Goal: Information Seeking & Learning: Learn about a topic

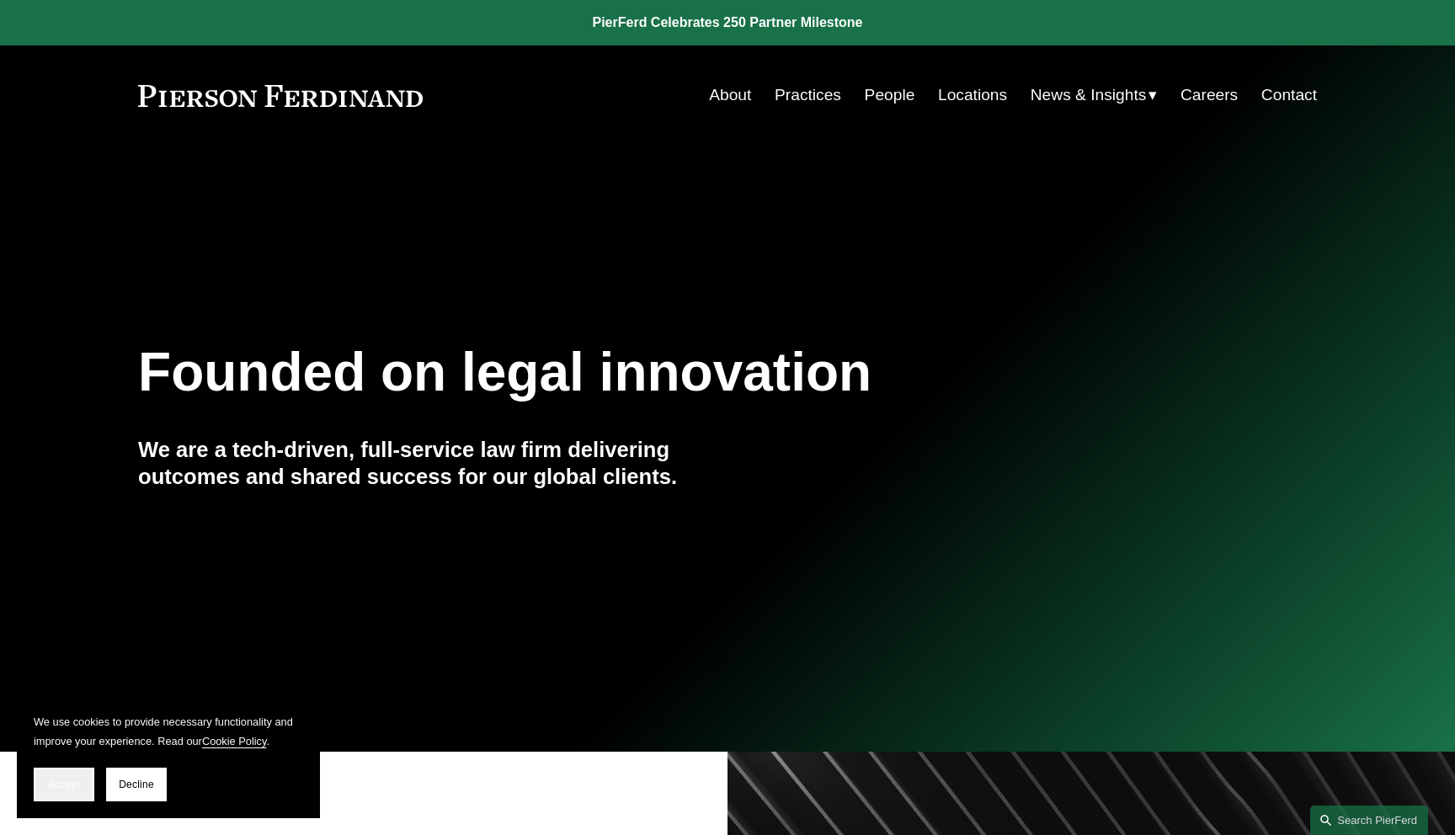
click at [61, 782] on span "Accept" at bounding box center [64, 785] width 32 height 12
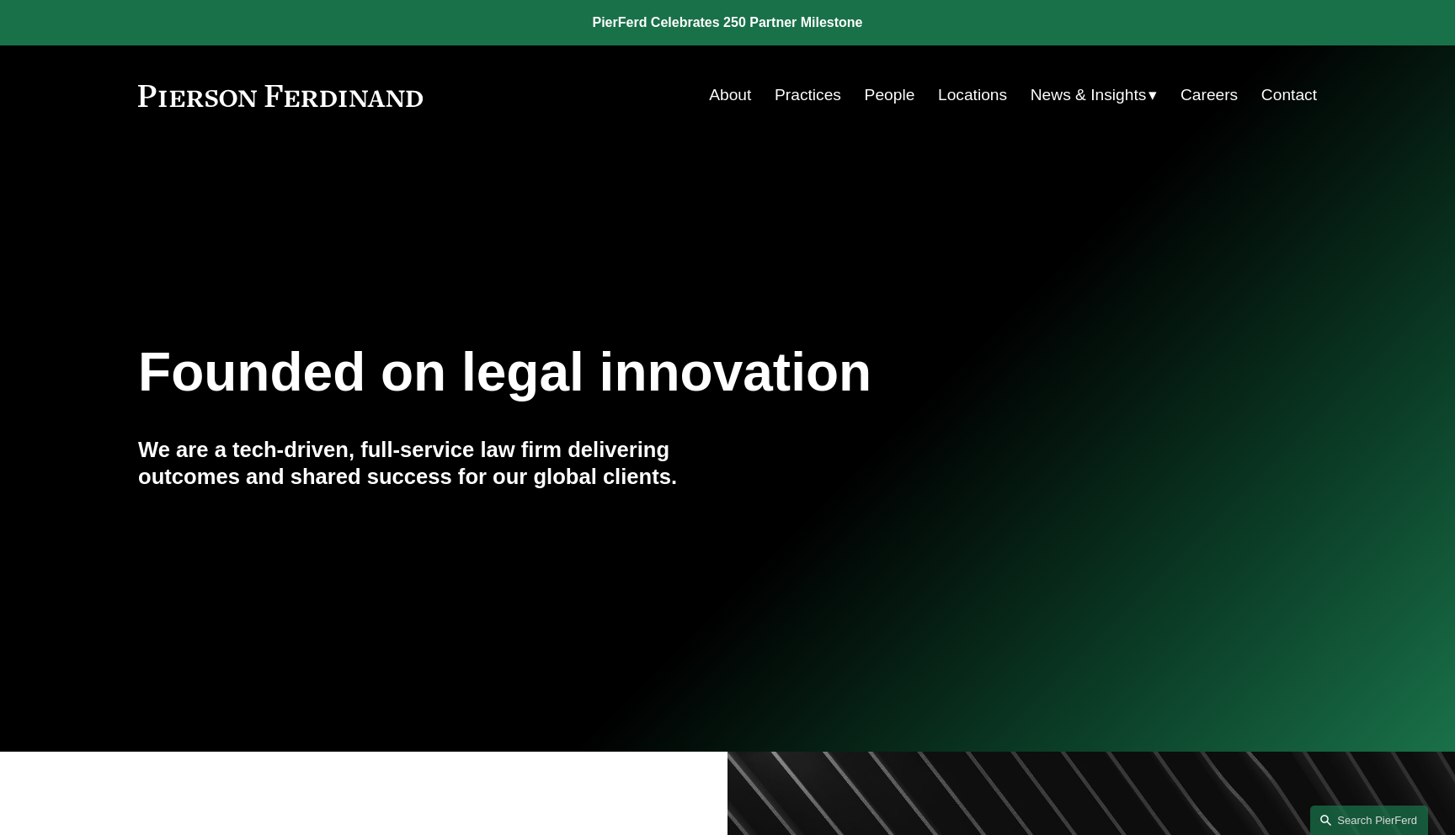
click at [883, 93] on link "People" at bounding box center [889, 95] width 51 height 32
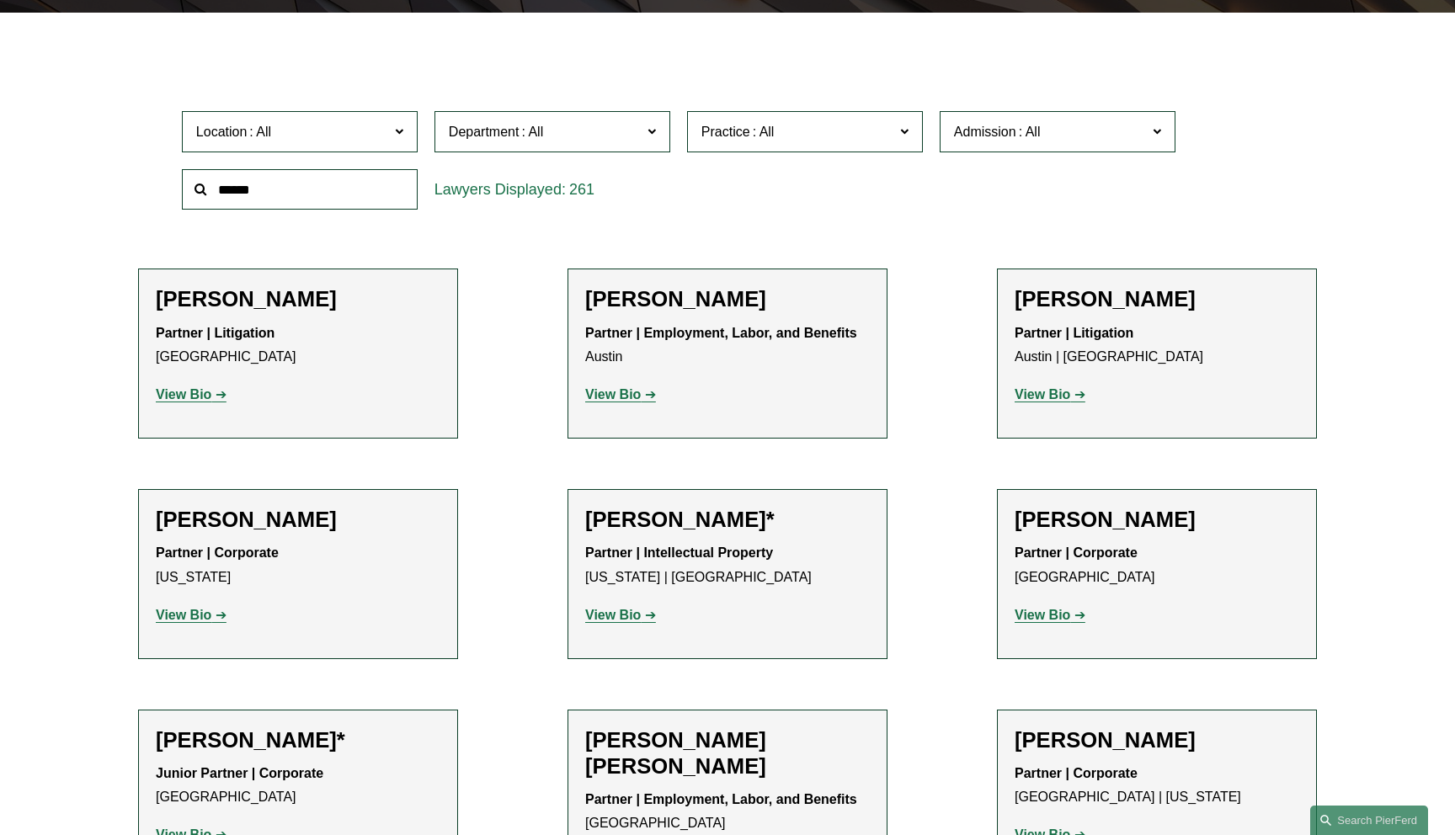
scroll to position [573, 0]
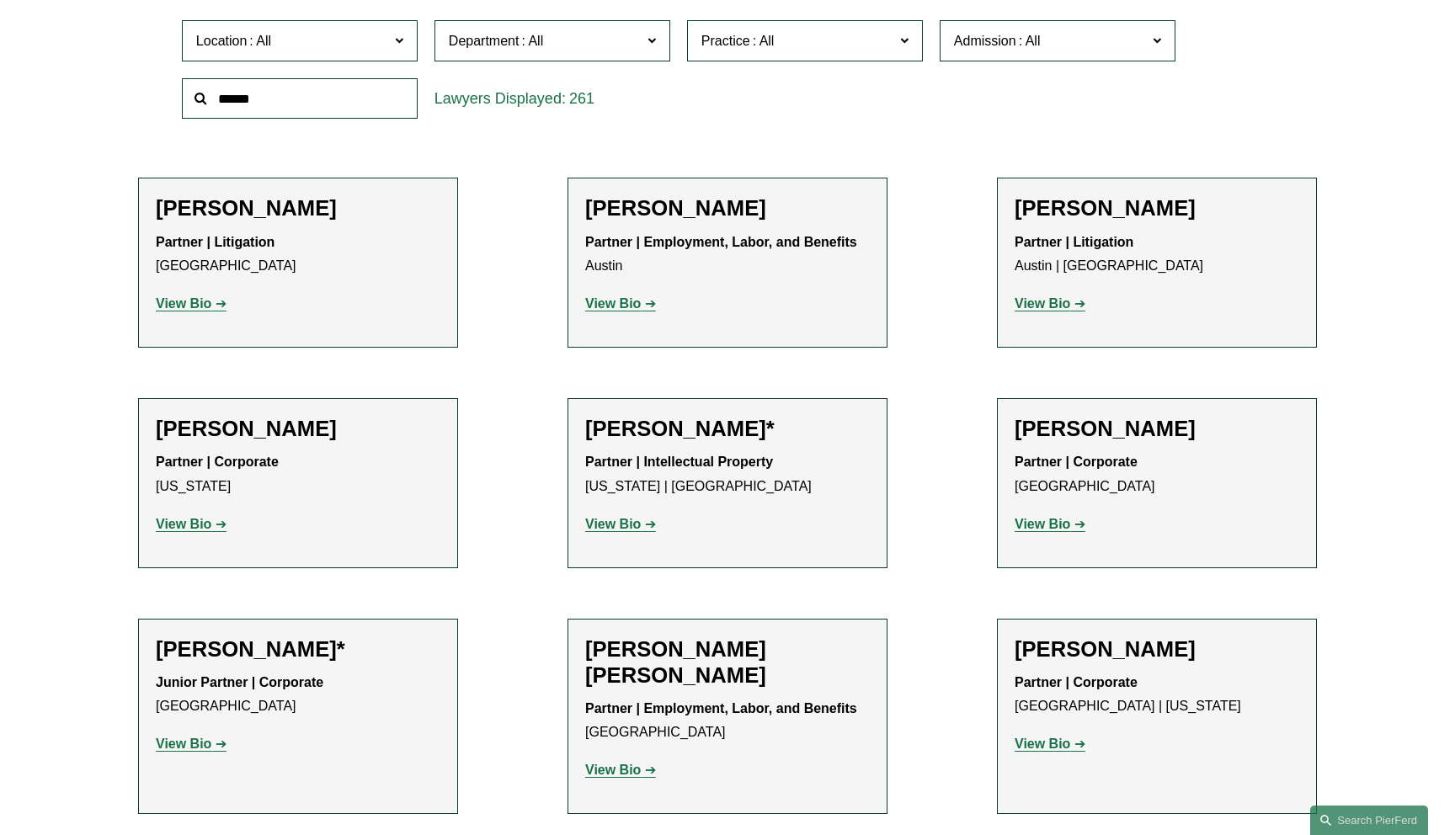
click at [614, 523] on strong "View Bio" at bounding box center [613, 524] width 56 height 14
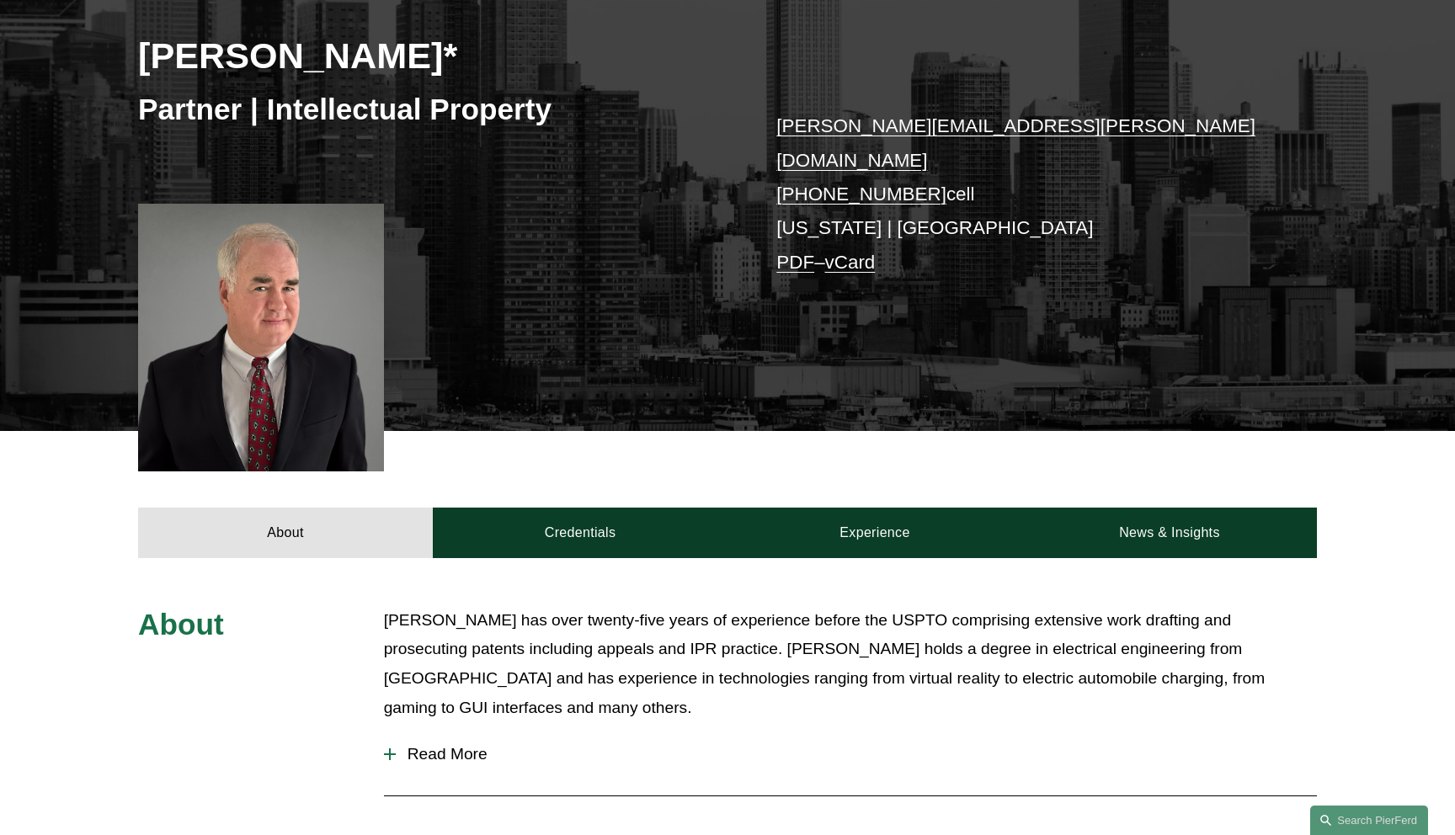
scroll to position [354, 0]
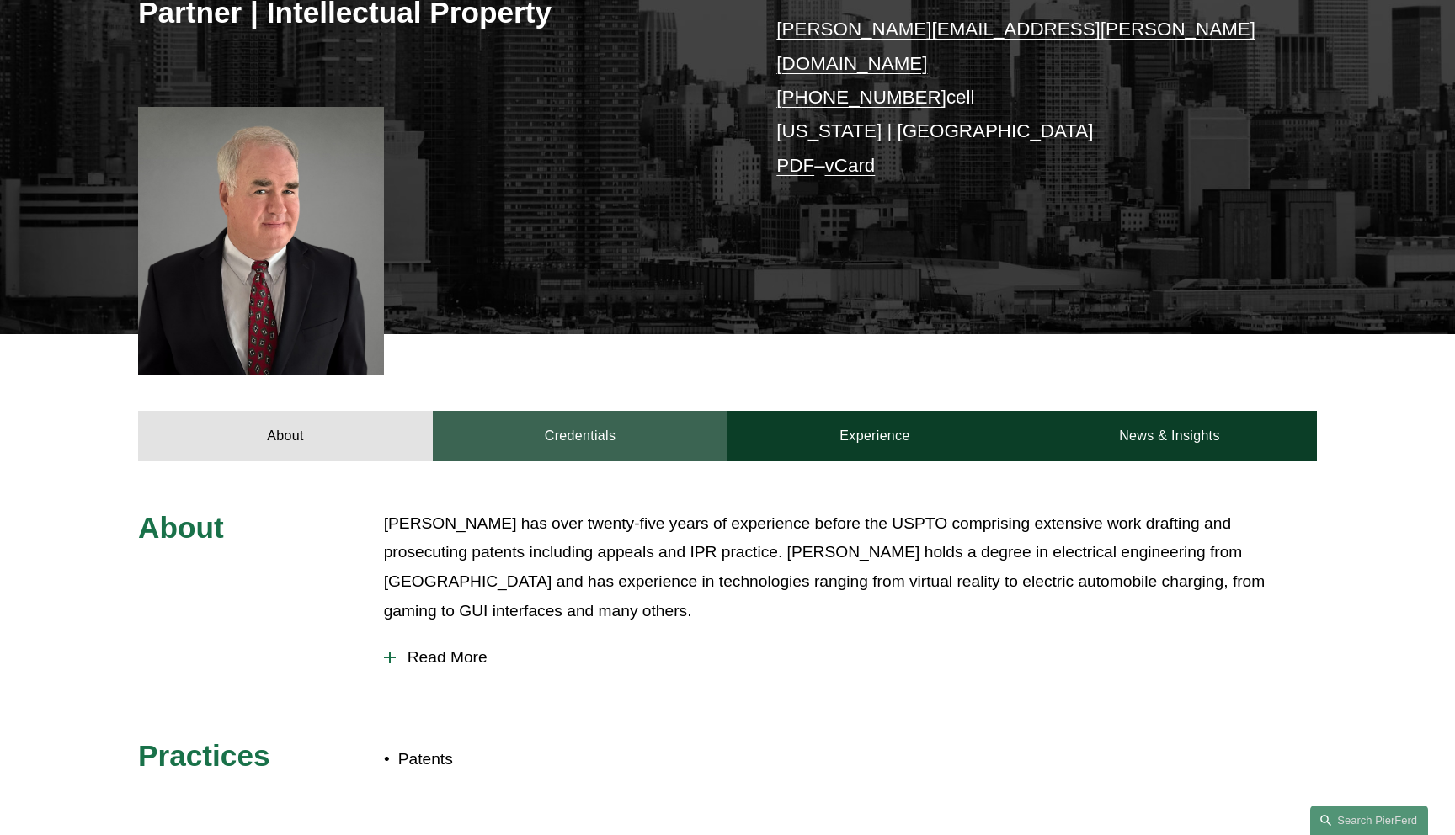
click at [577, 413] on link "Credentials" at bounding box center [580, 436] width 295 height 51
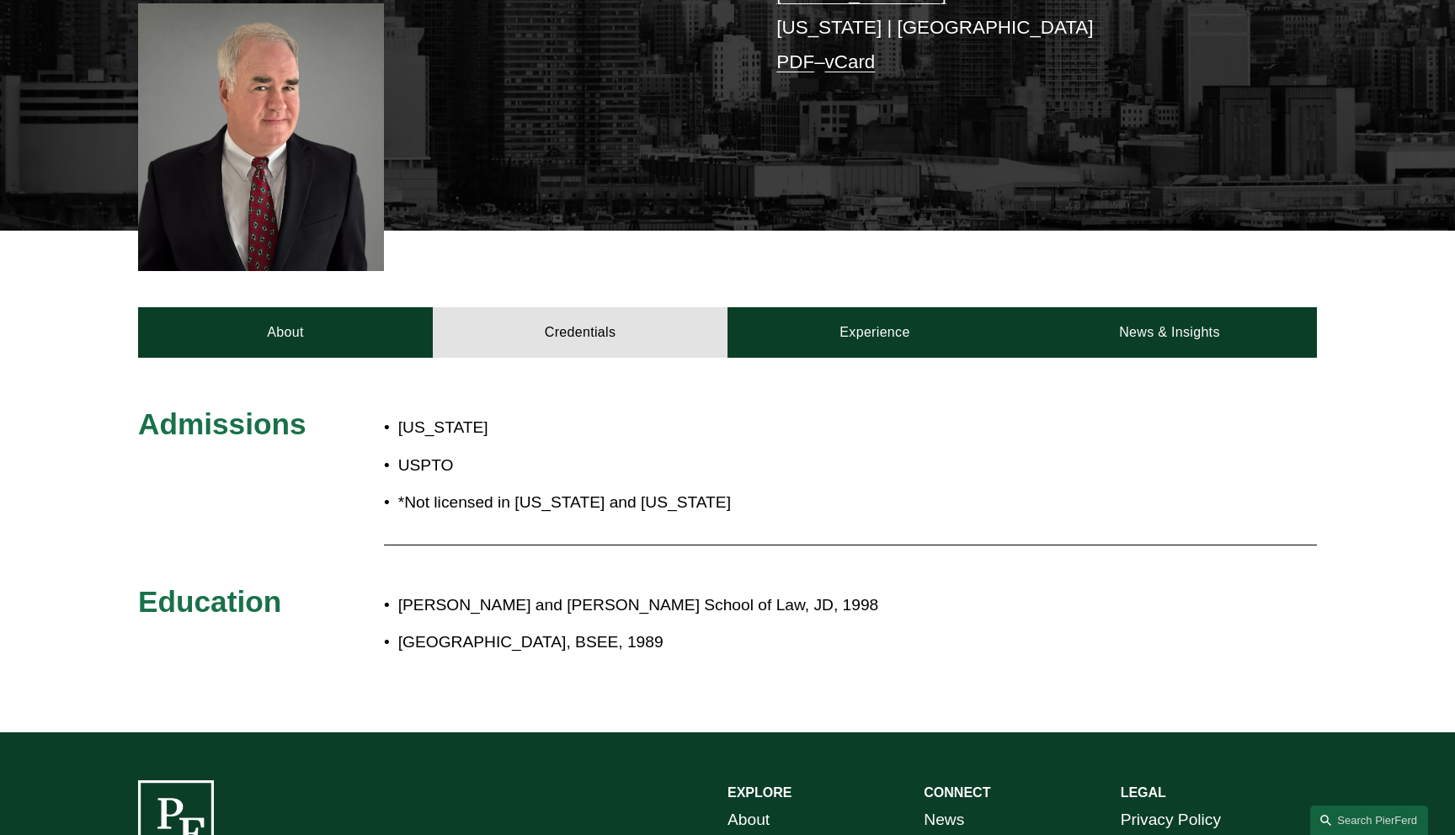
scroll to position [463, 0]
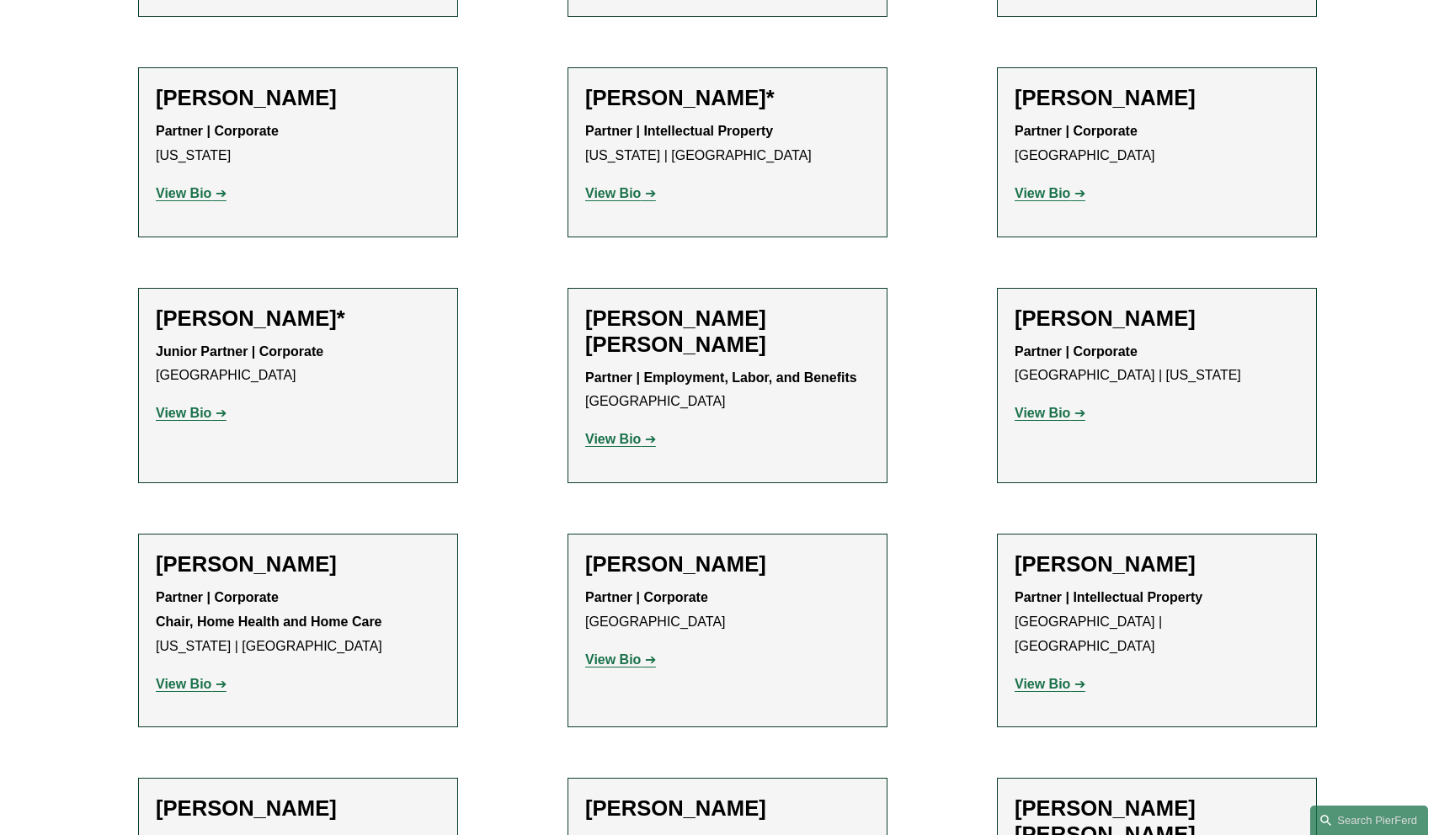
scroll to position [922, 0]
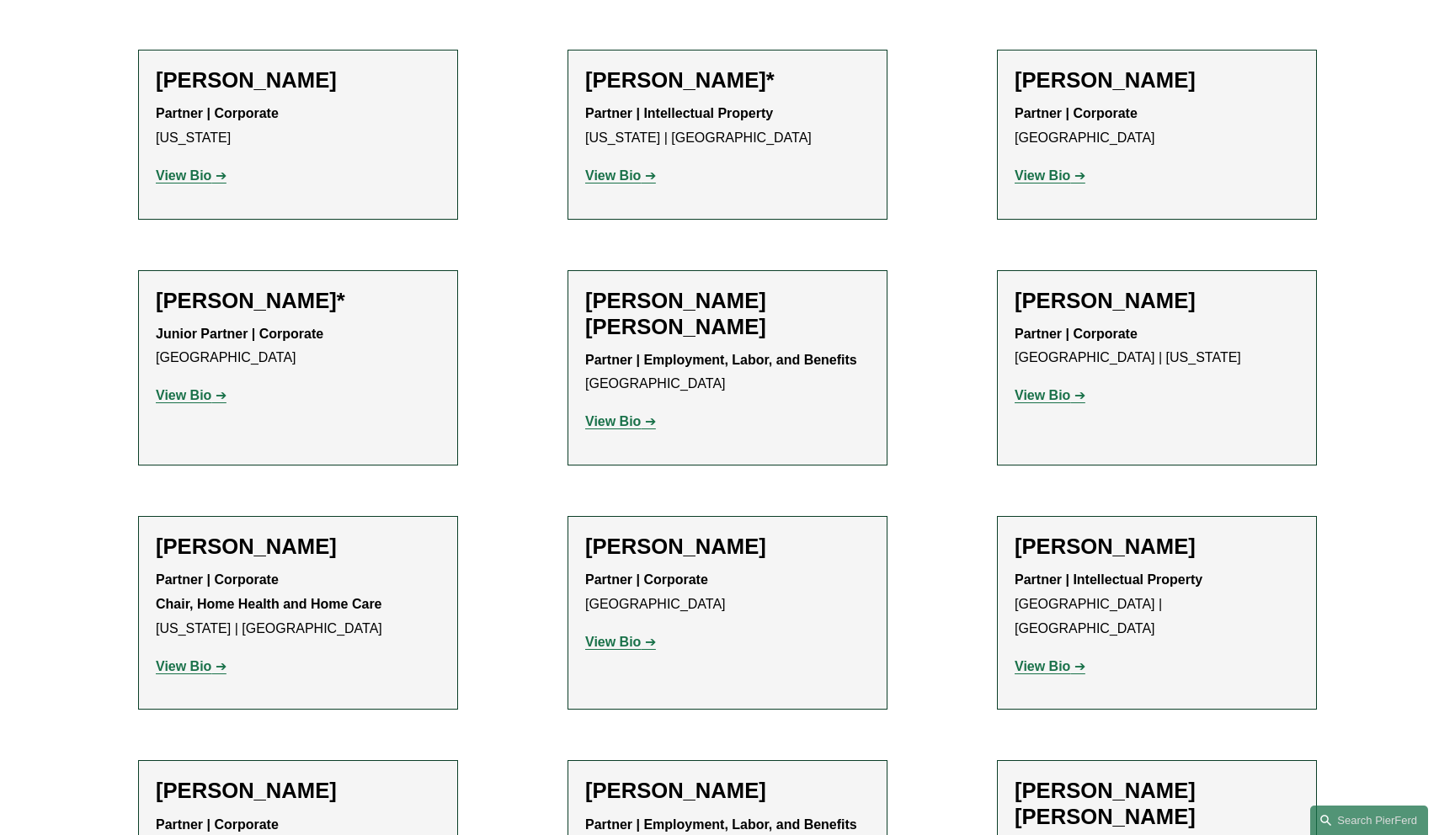
click at [181, 396] on strong "View Bio" at bounding box center [184, 395] width 56 height 14
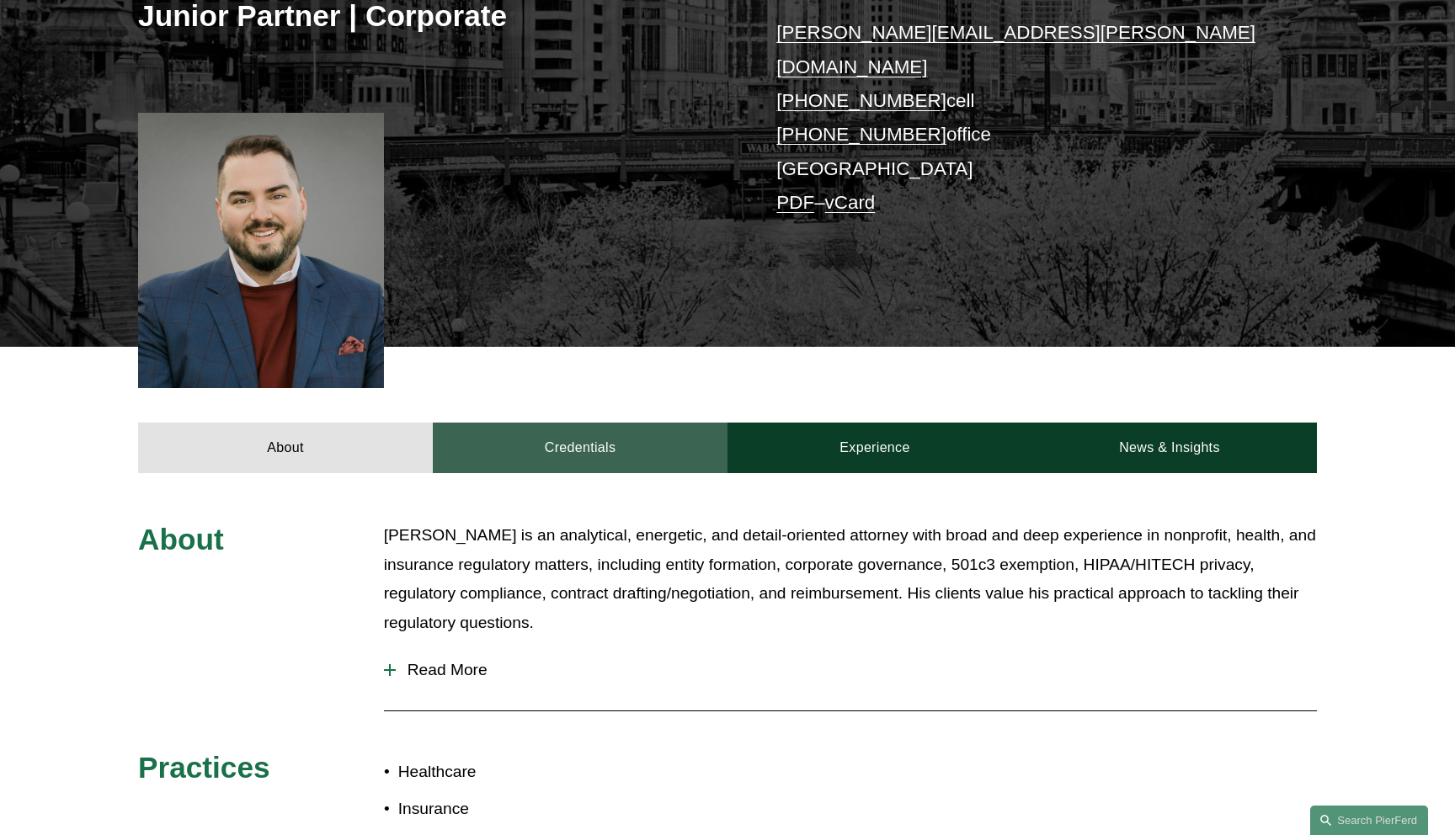
scroll to position [359, 0]
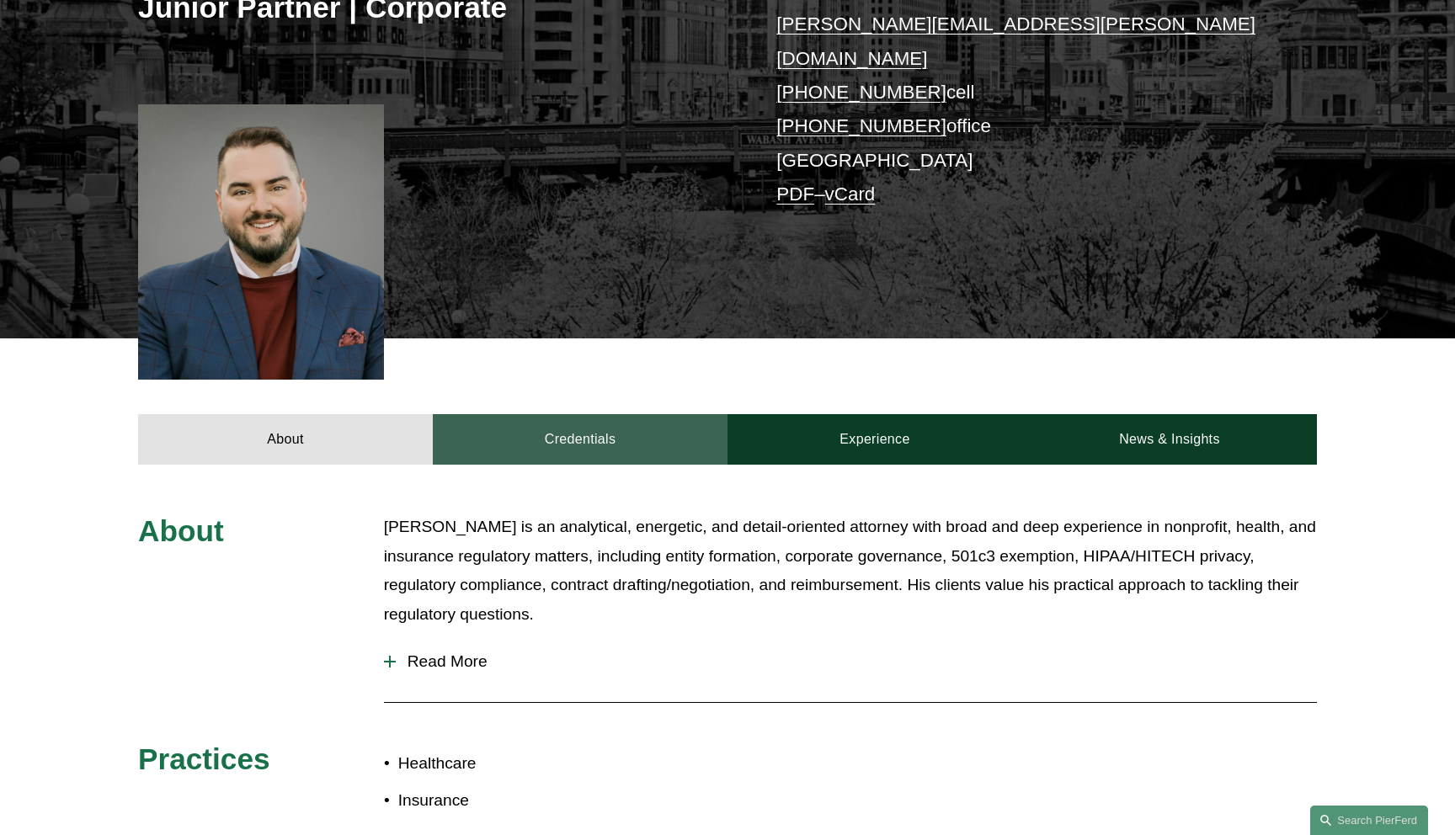
click at [513, 426] on link "Credentials" at bounding box center [580, 439] width 295 height 51
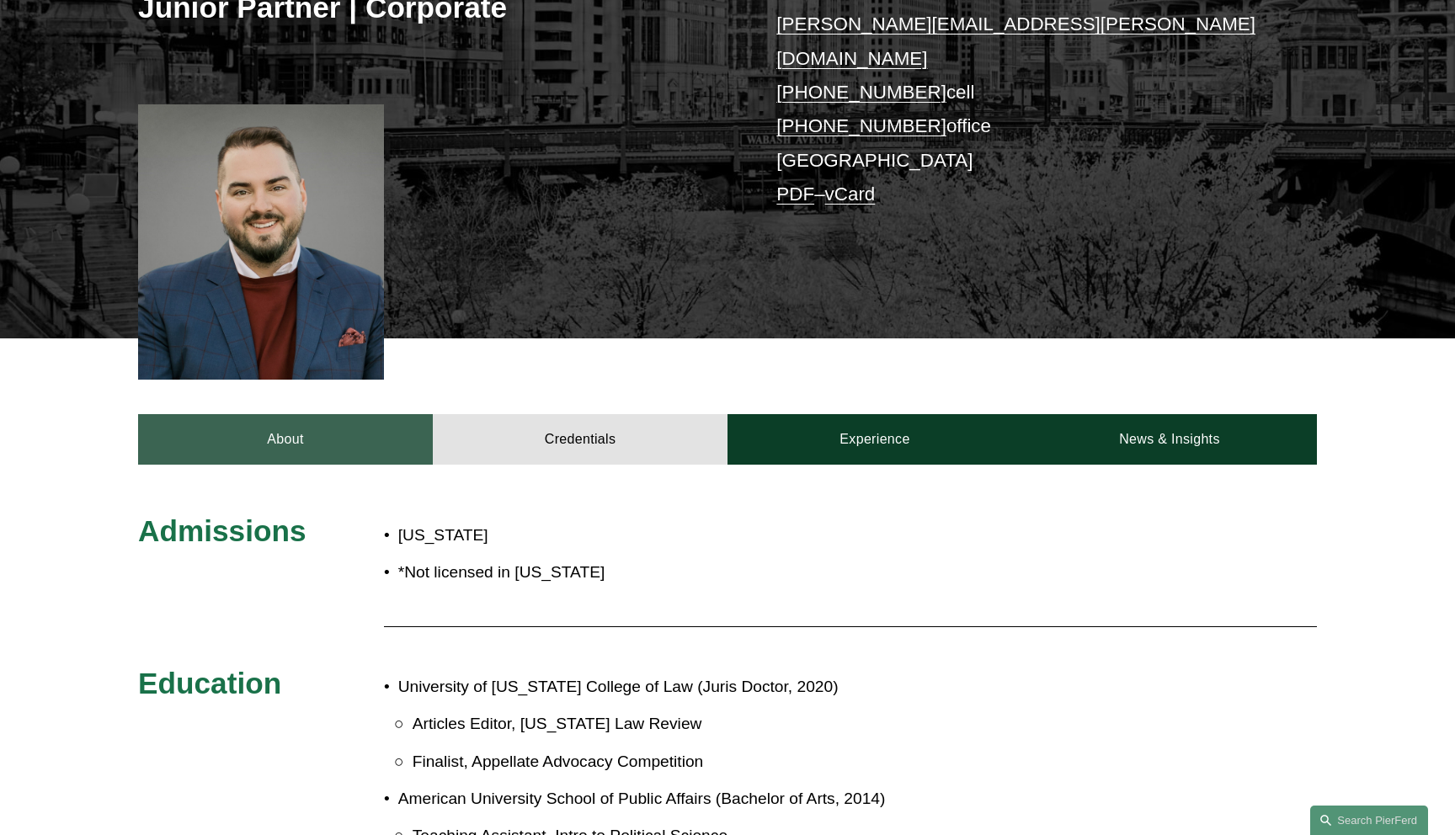
click at [333, 428] on link "About" at bounding box center [285, 439] width 295 height 51
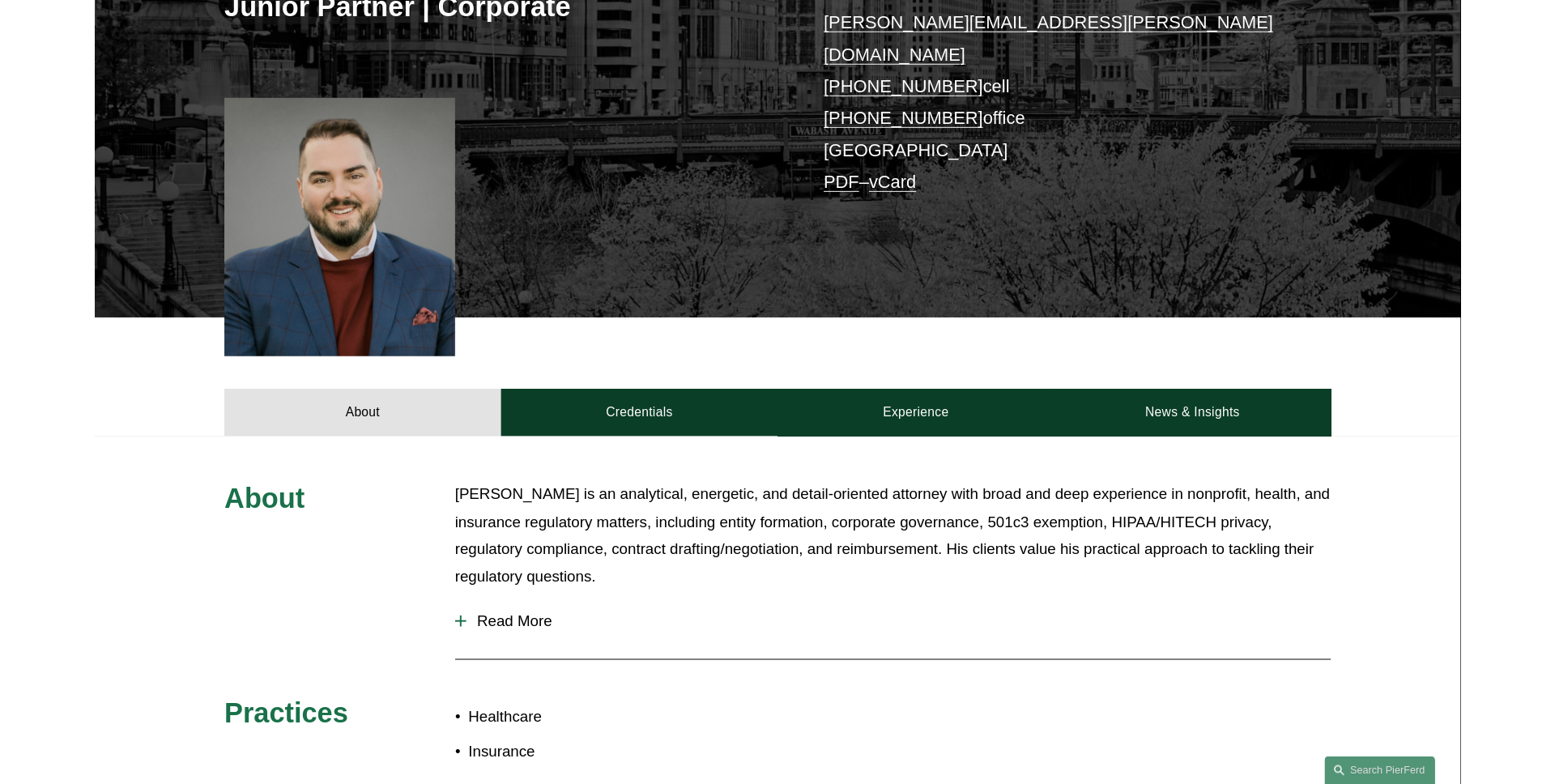
scroll to position [0, 0]
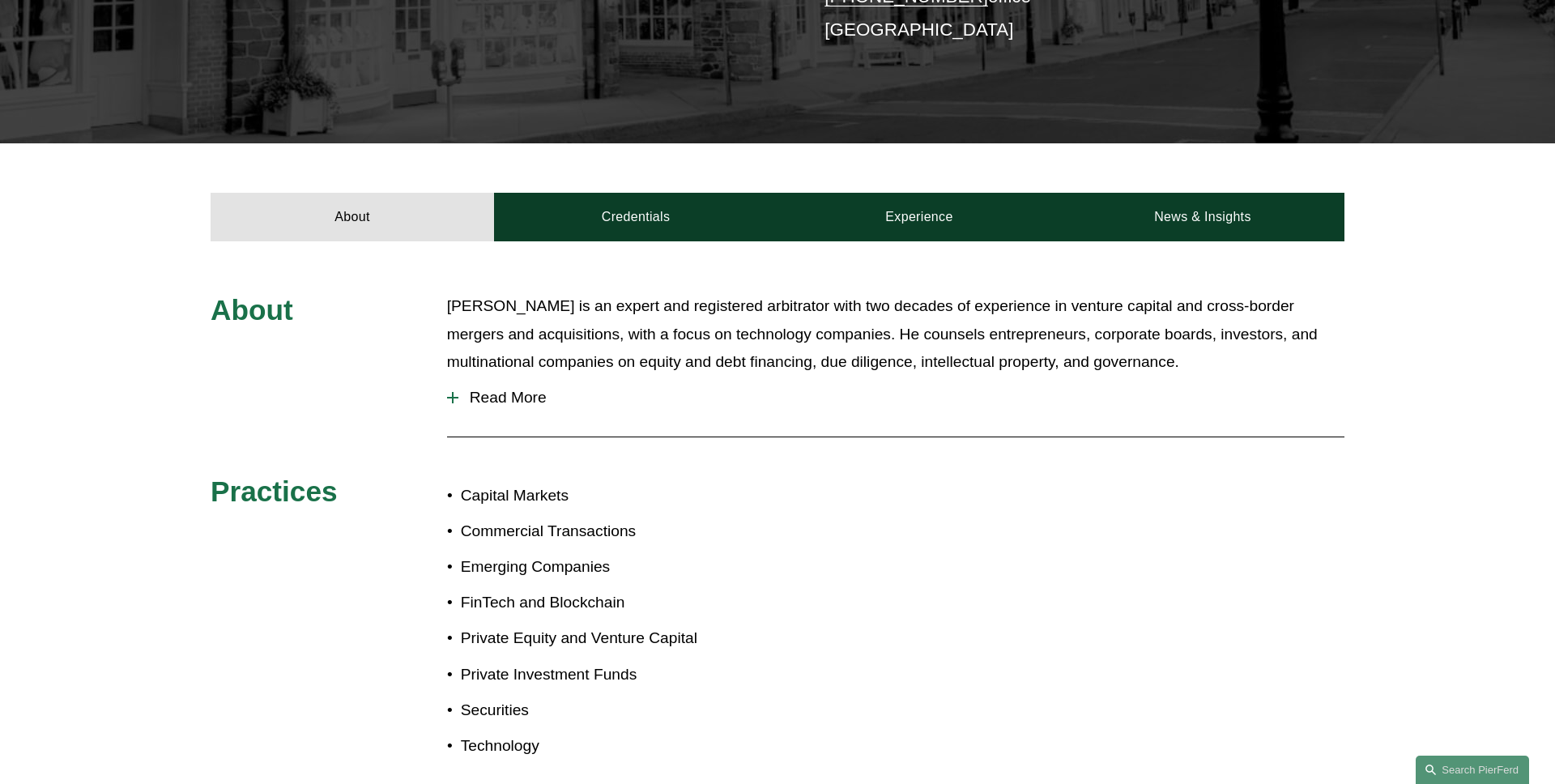
scroll to position [524, 0]
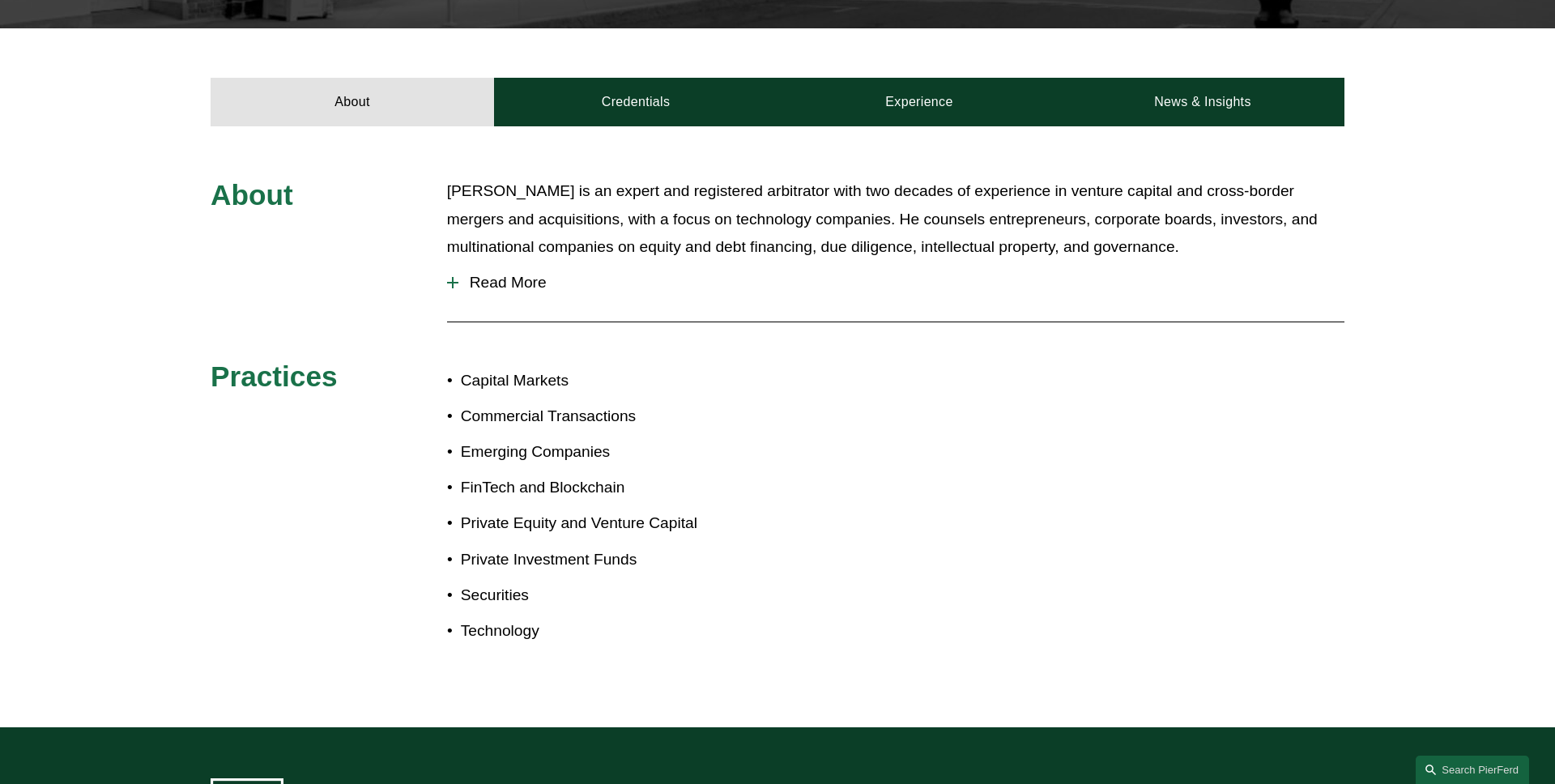
click at [513, 287] on span "Read More" at bounding box center [901, 283] width 886 height 18
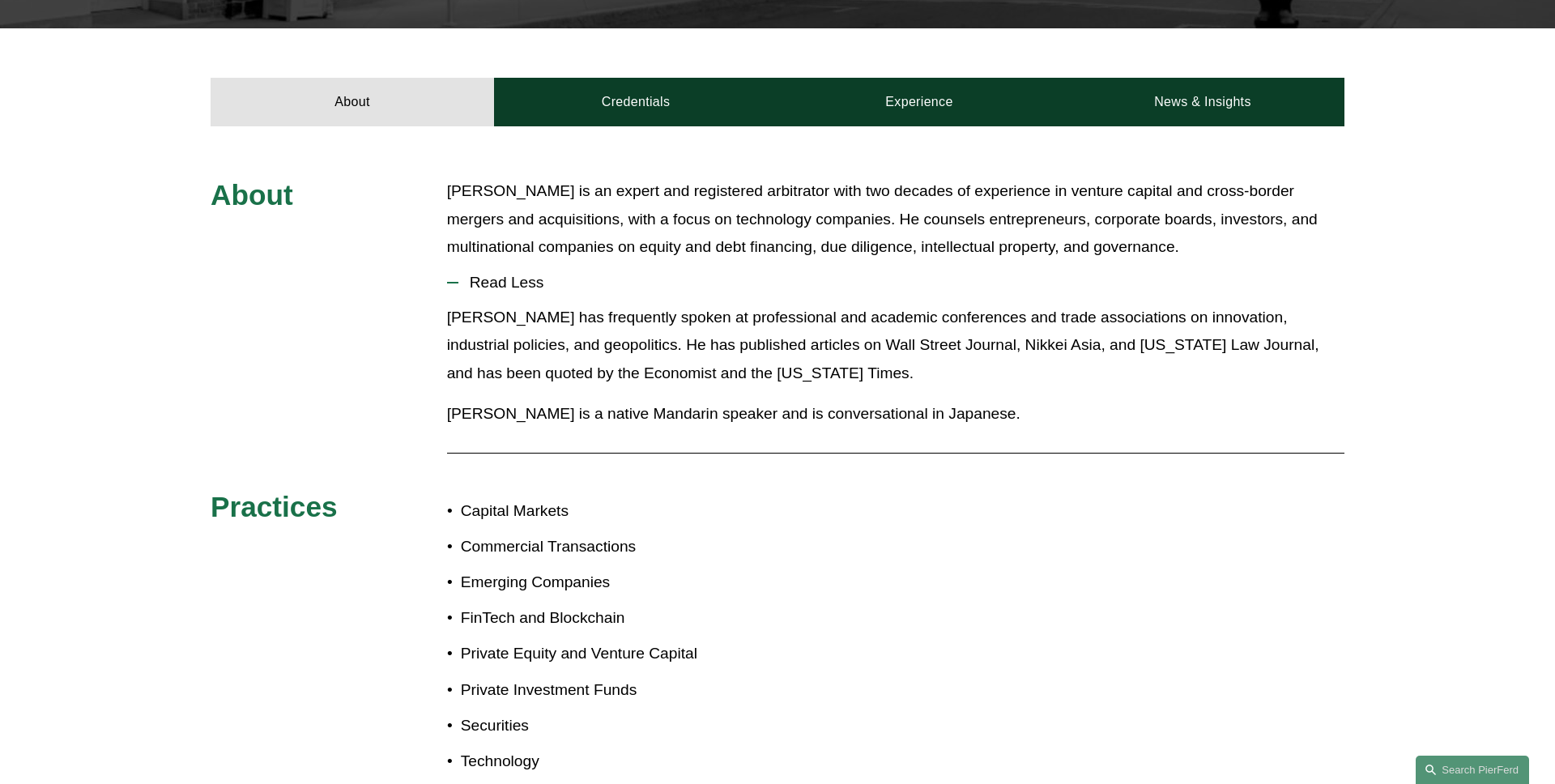
click at [513, 287] on span "Read Less" at bounding box center [901, 283] width 886 height 18
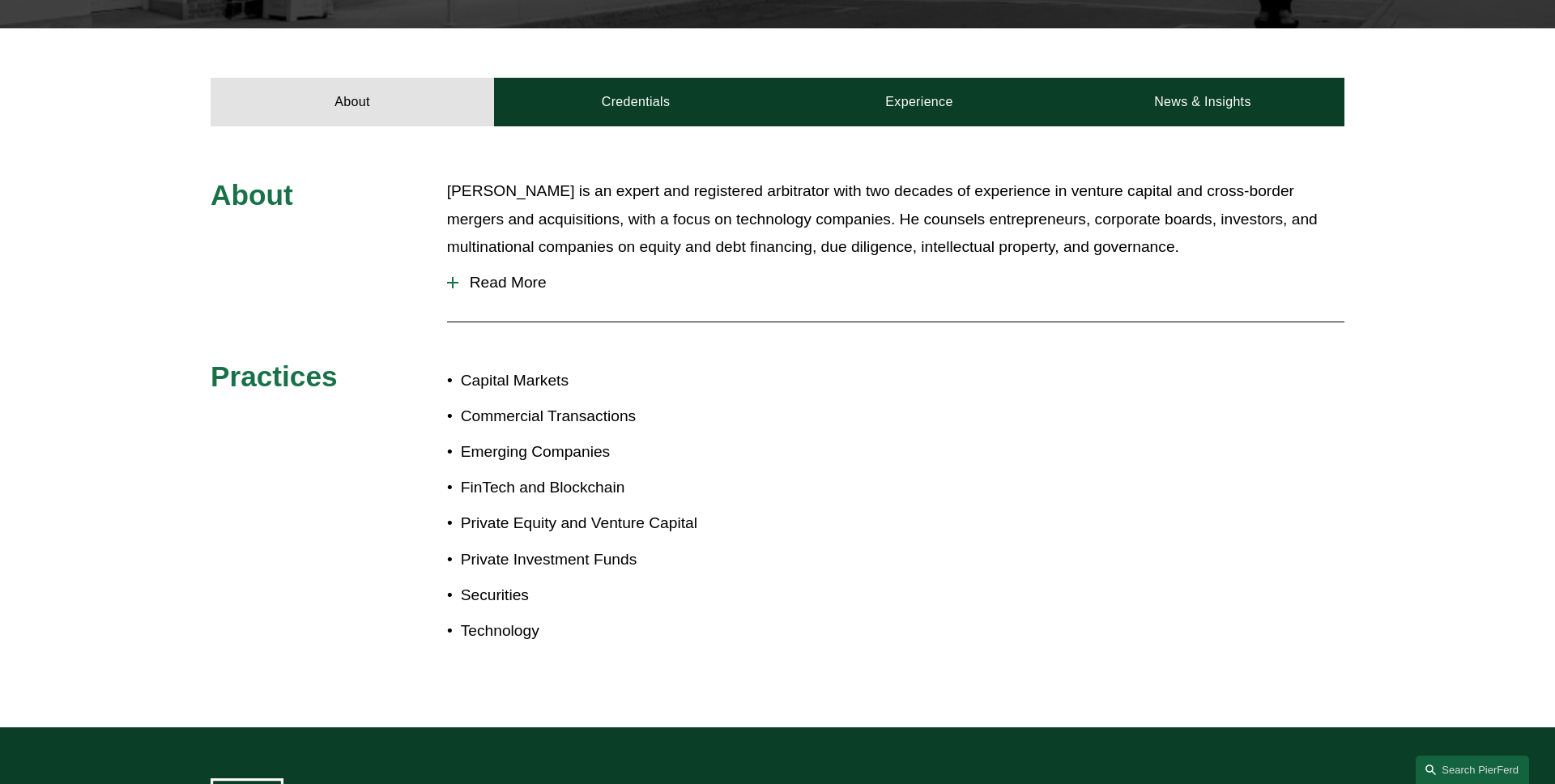
click at [475, 262] on button "Read More" at bounding box center [896, 283] width 898 height 42
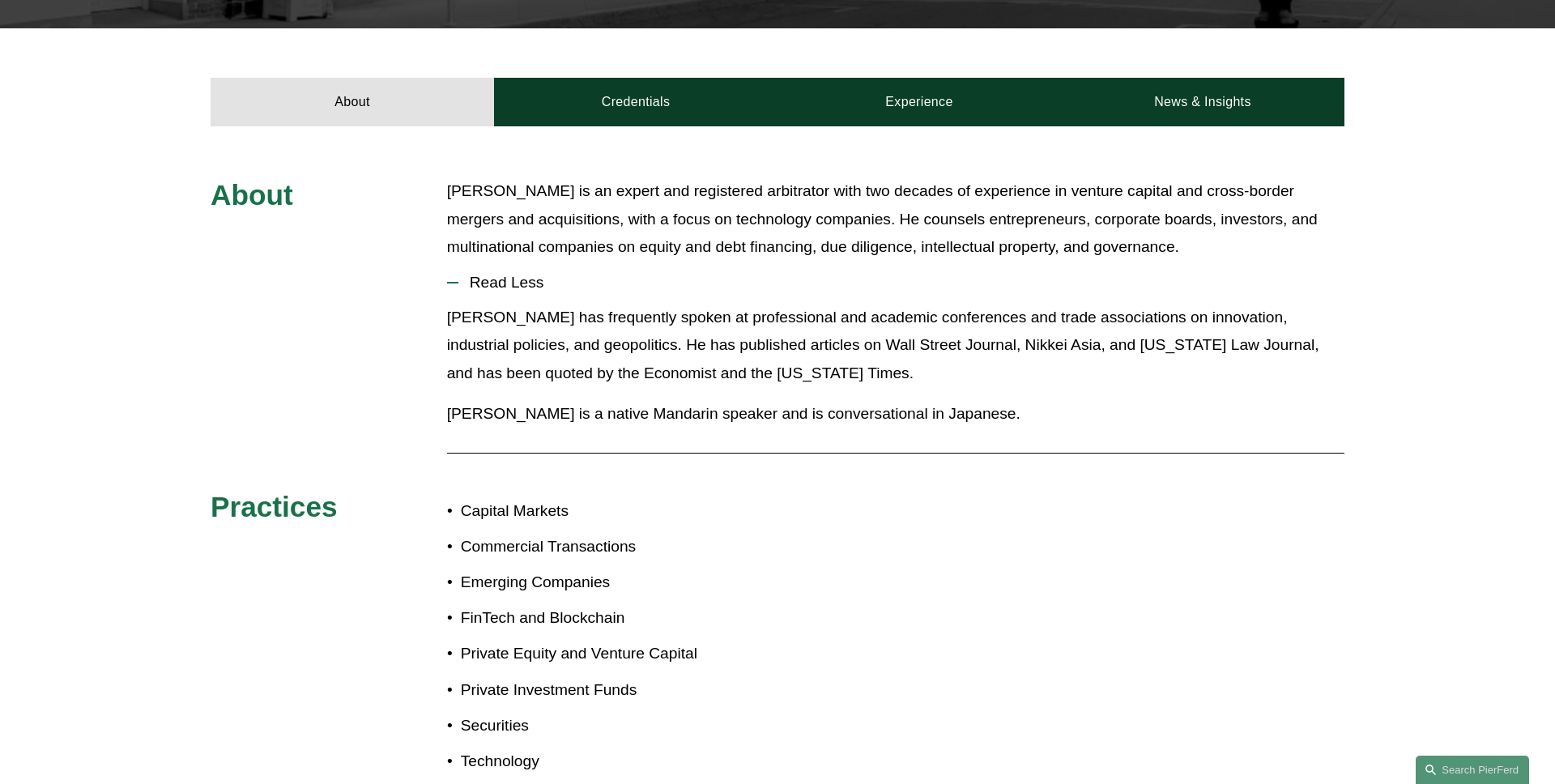
click at [494, 271] on button "Read Less" at bounding box center [896, 283] width 898 height 42
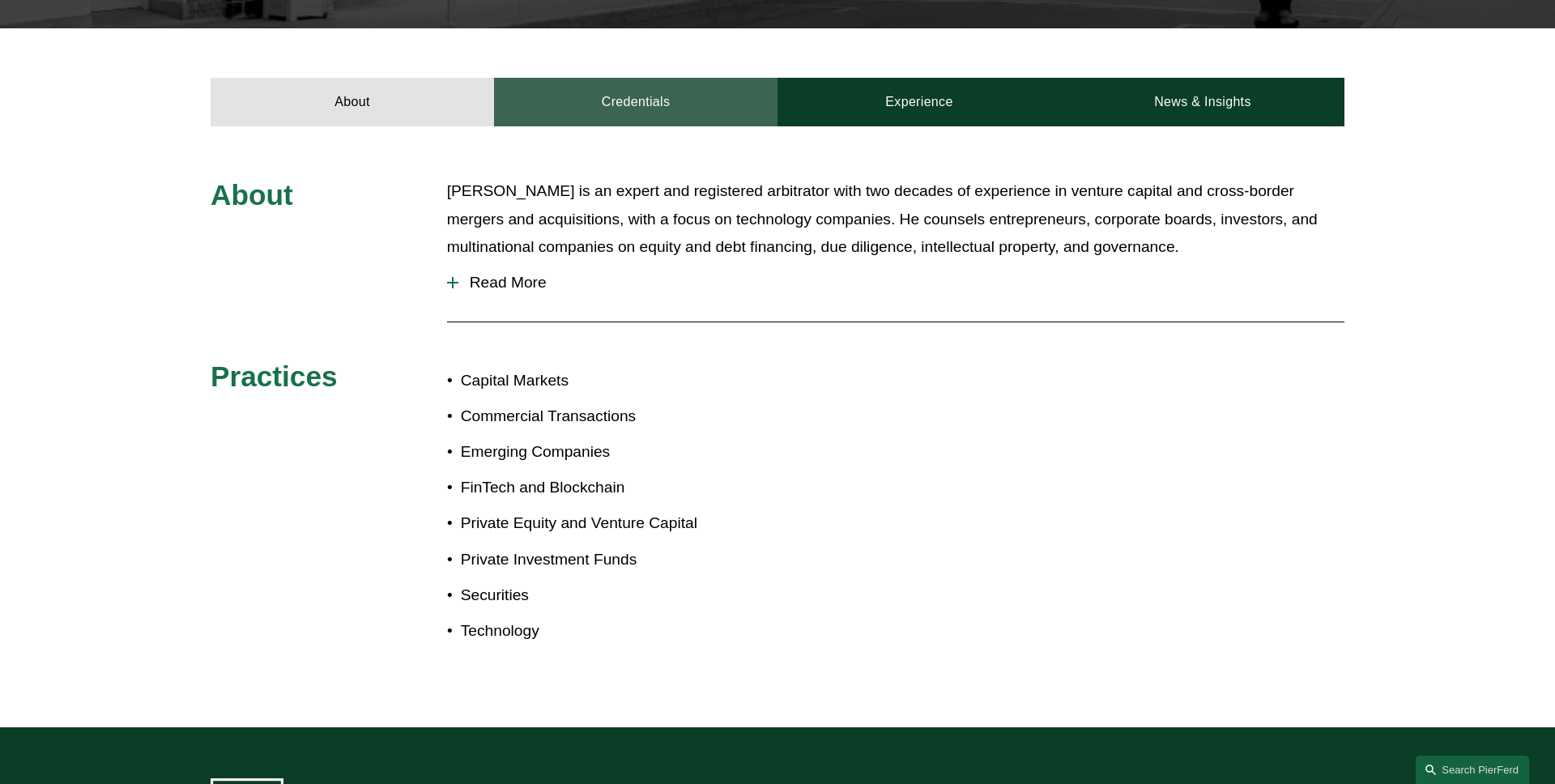
click at [655, 120] on link "Credentials" at bounding box center [635, 102] width 284 height 49
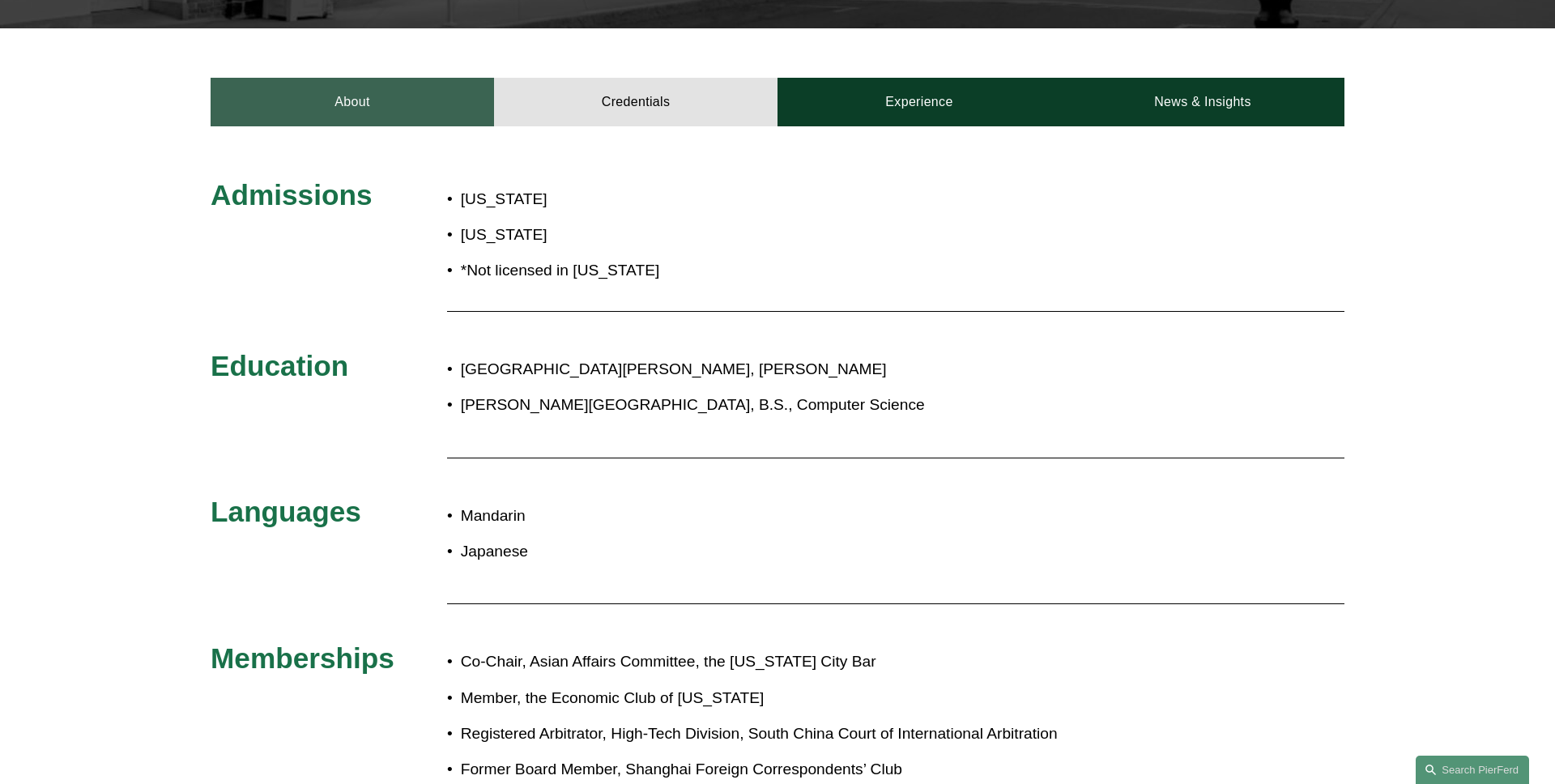
click at [358, 123] on link "About" at bounding box center [352, 102] width 284 height 49
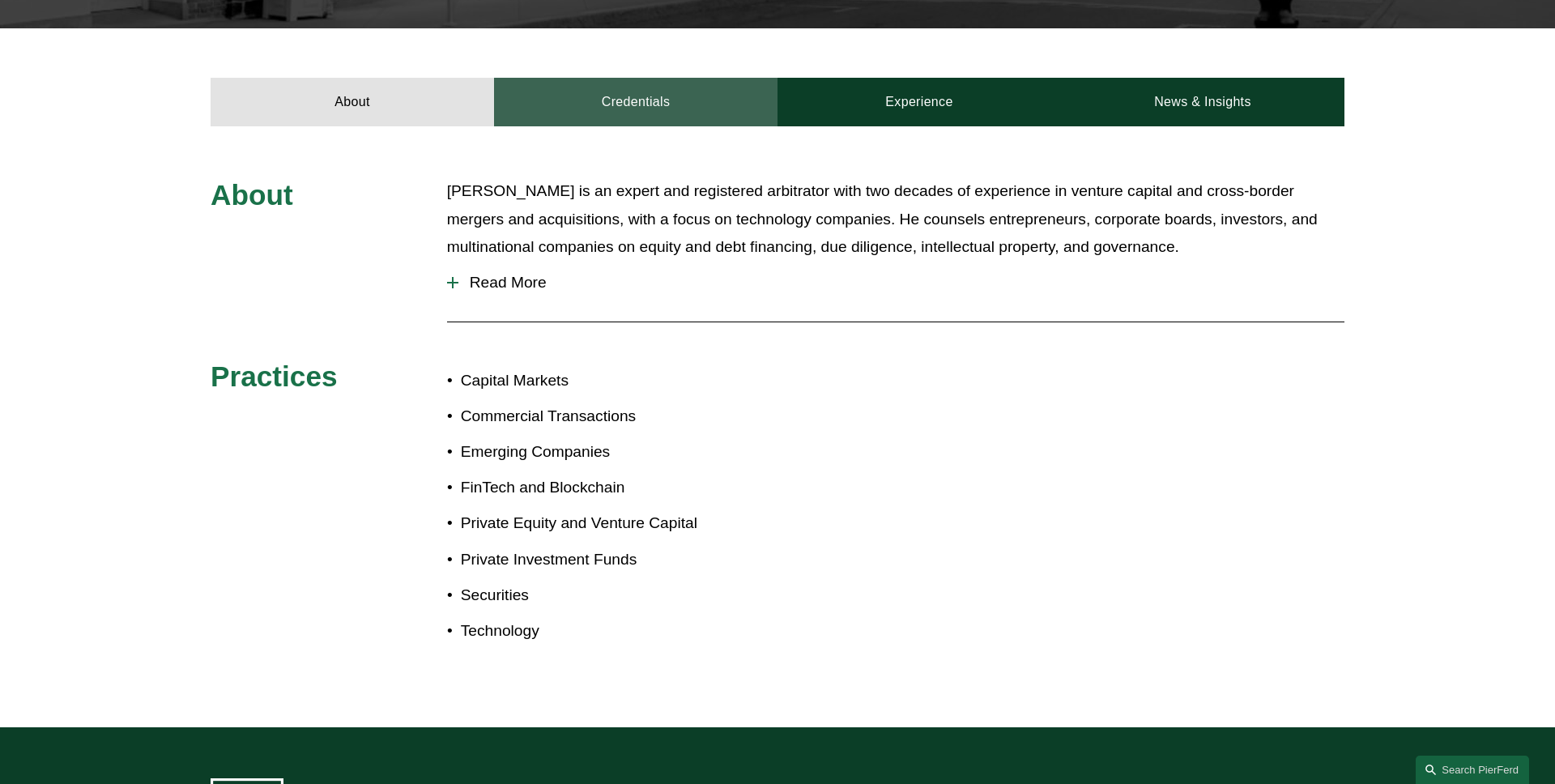
click at [680, 114] on link "Credentials" at bounding box center [635, 102] width 284 height 49
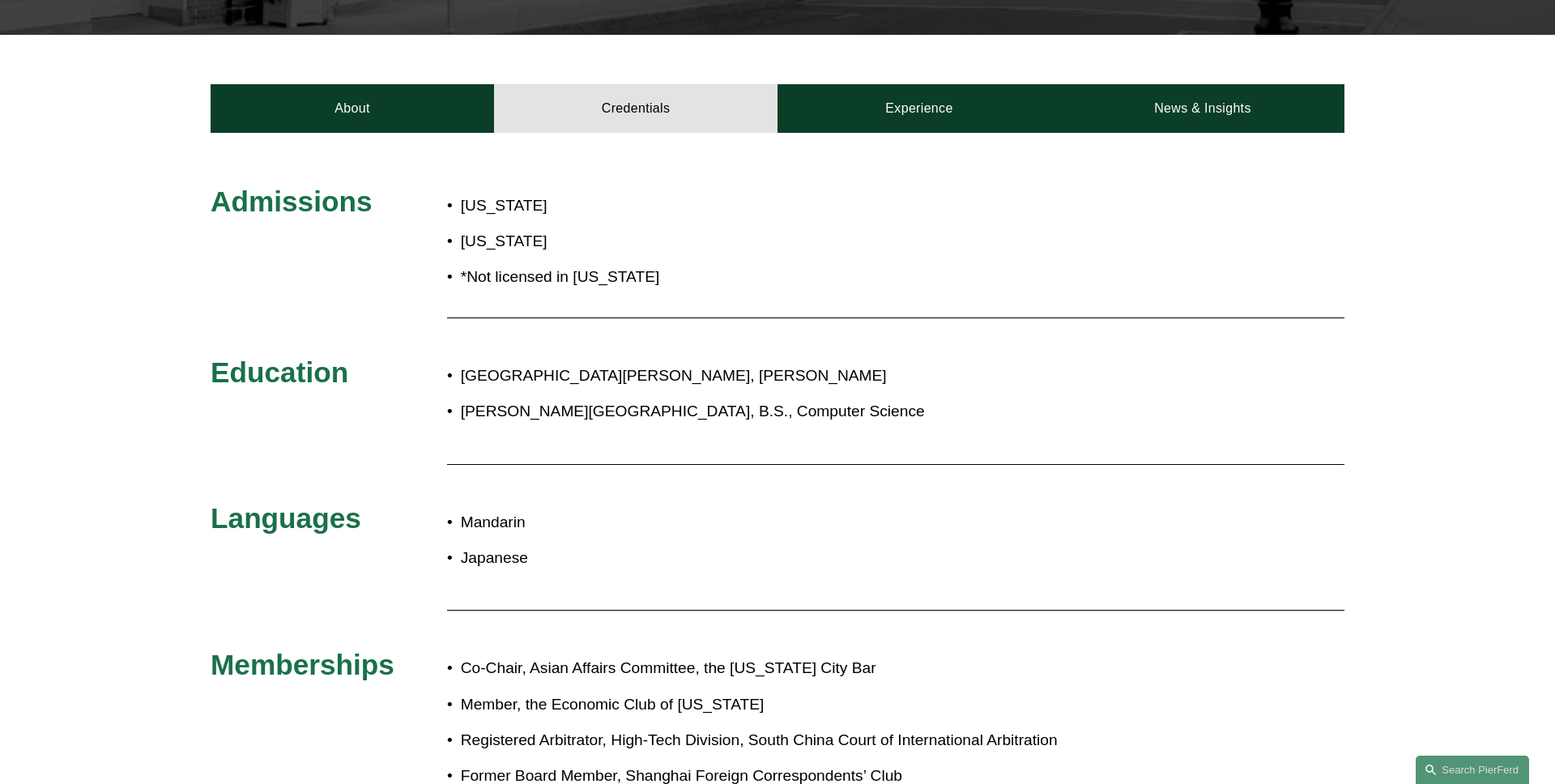
scroll to position [479, 0]
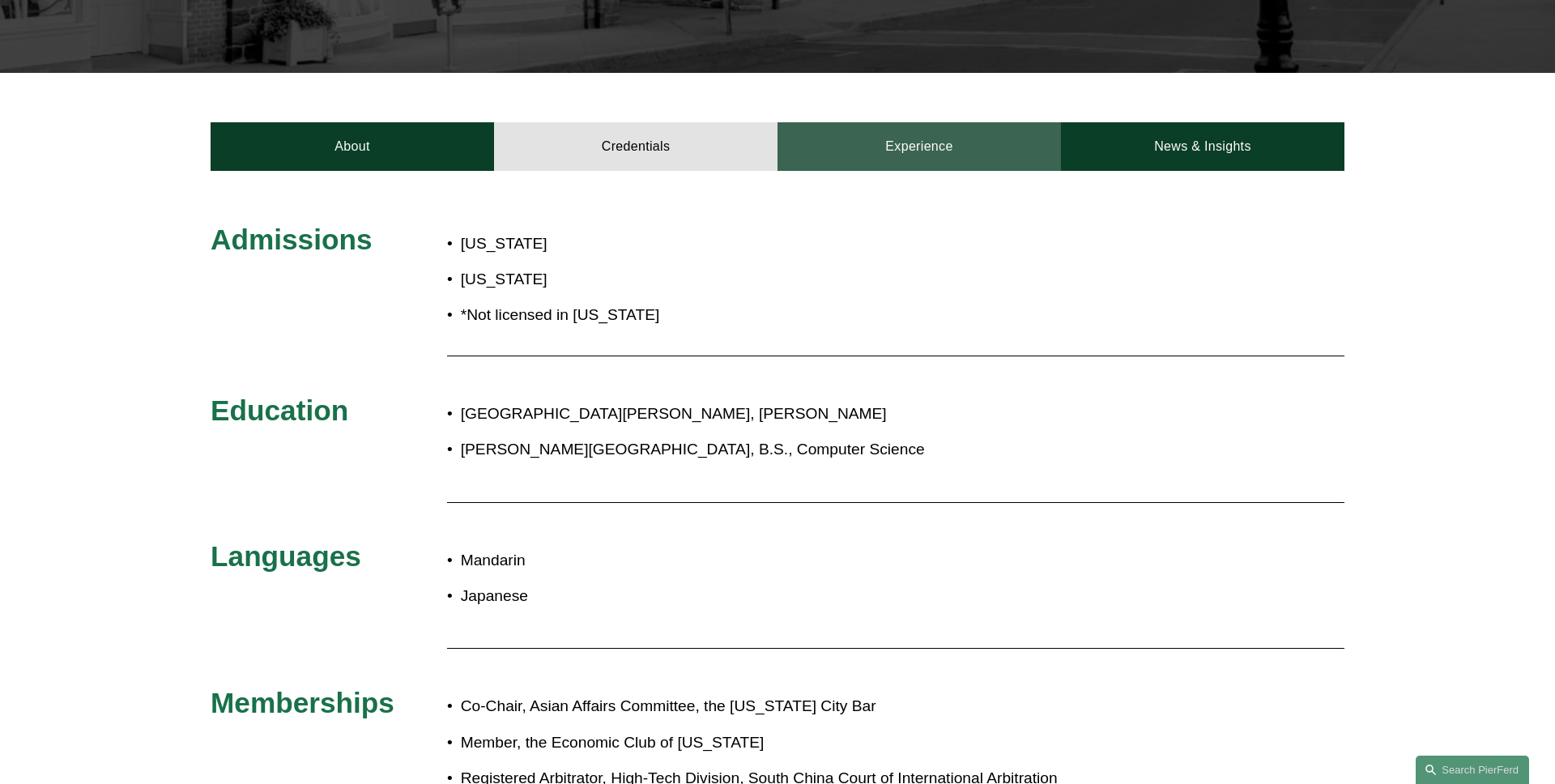
click at [853, 162] on link "Experience" at bounding box center [919, 146] width 284 height 49
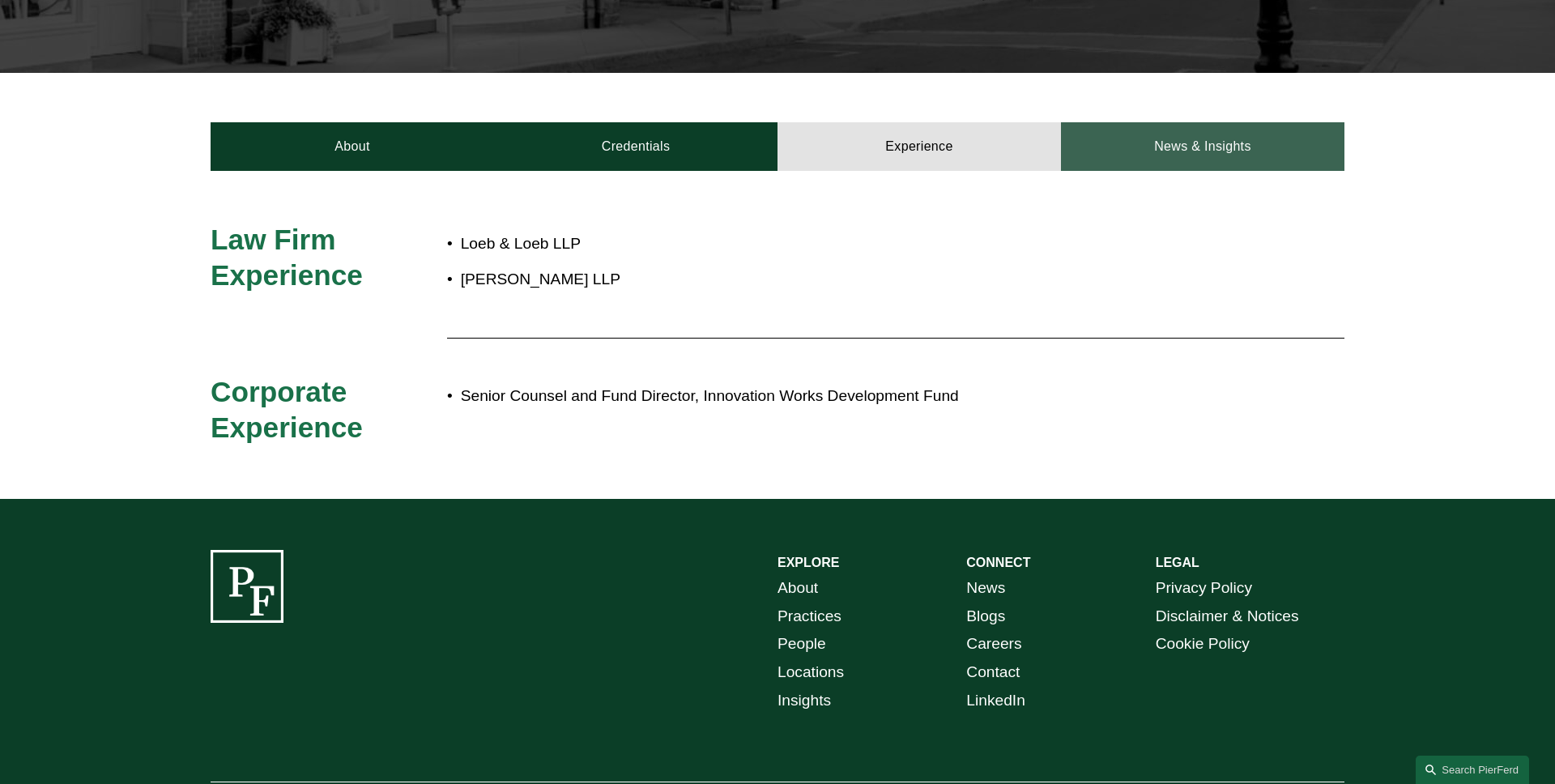
click at [1181, 161] on link "News & Insights" at bounding box center [1203, 146] width 284 height 49
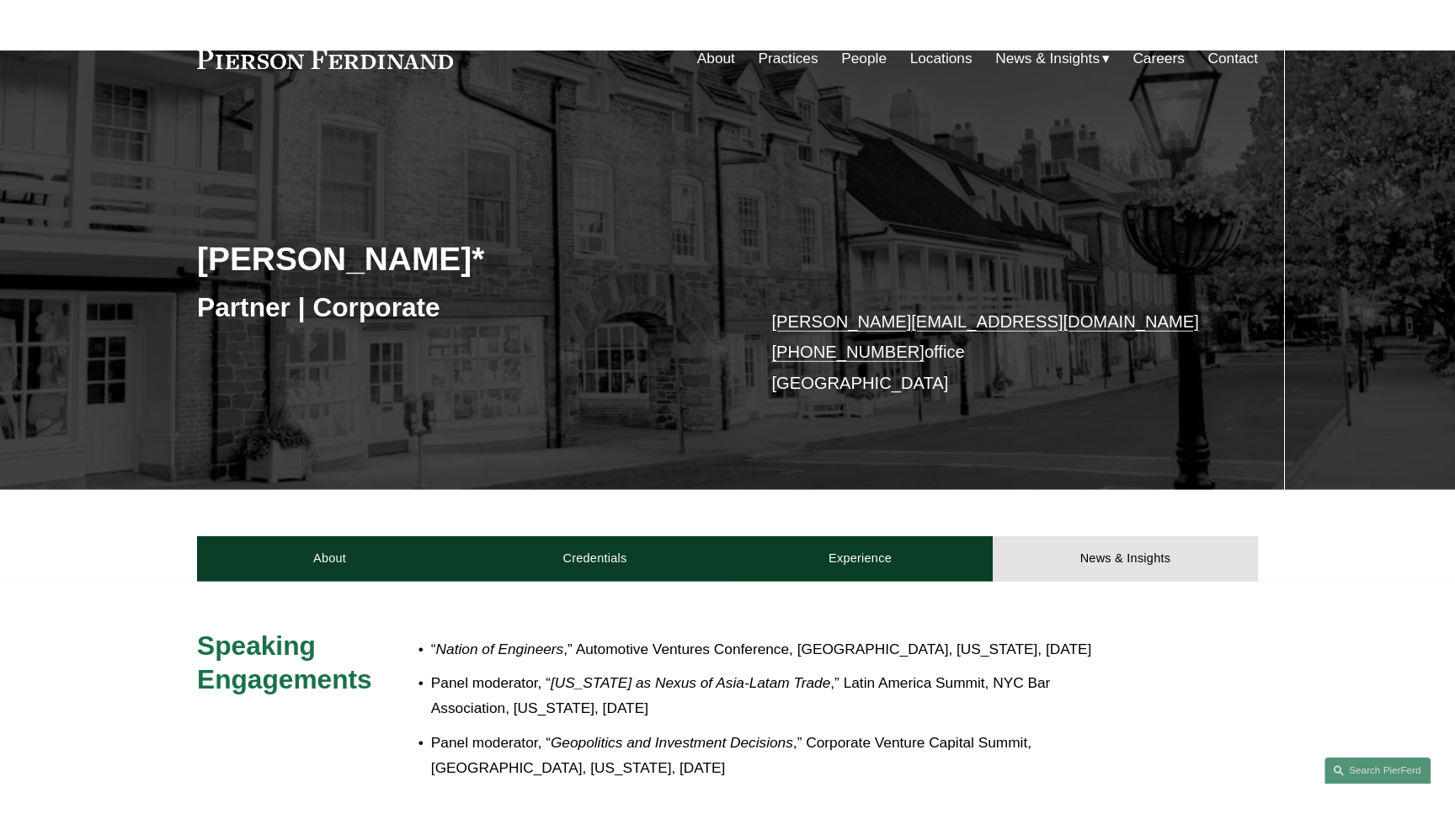
scroll to position [0, 0]
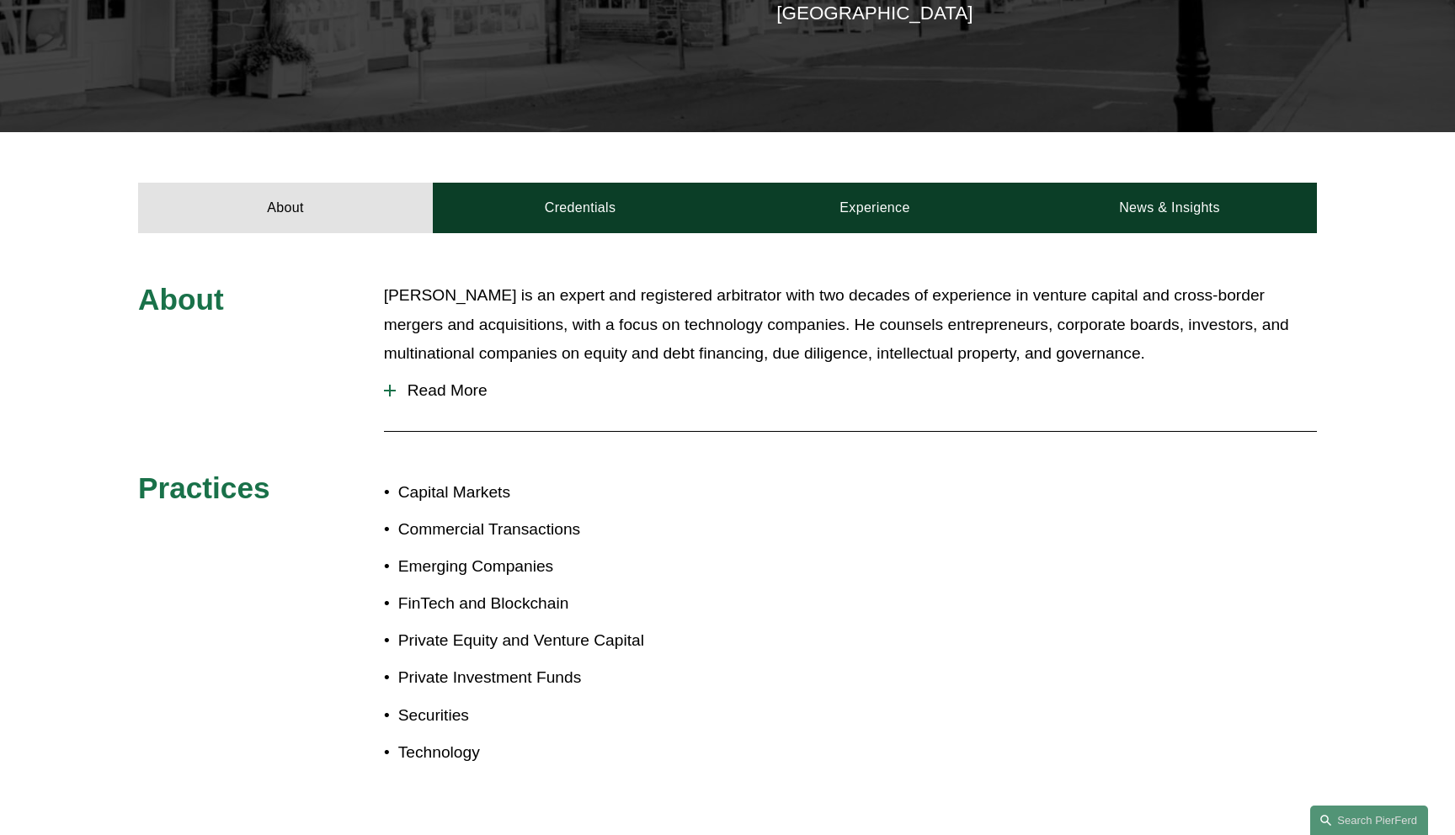
scroll to position [462, 0]
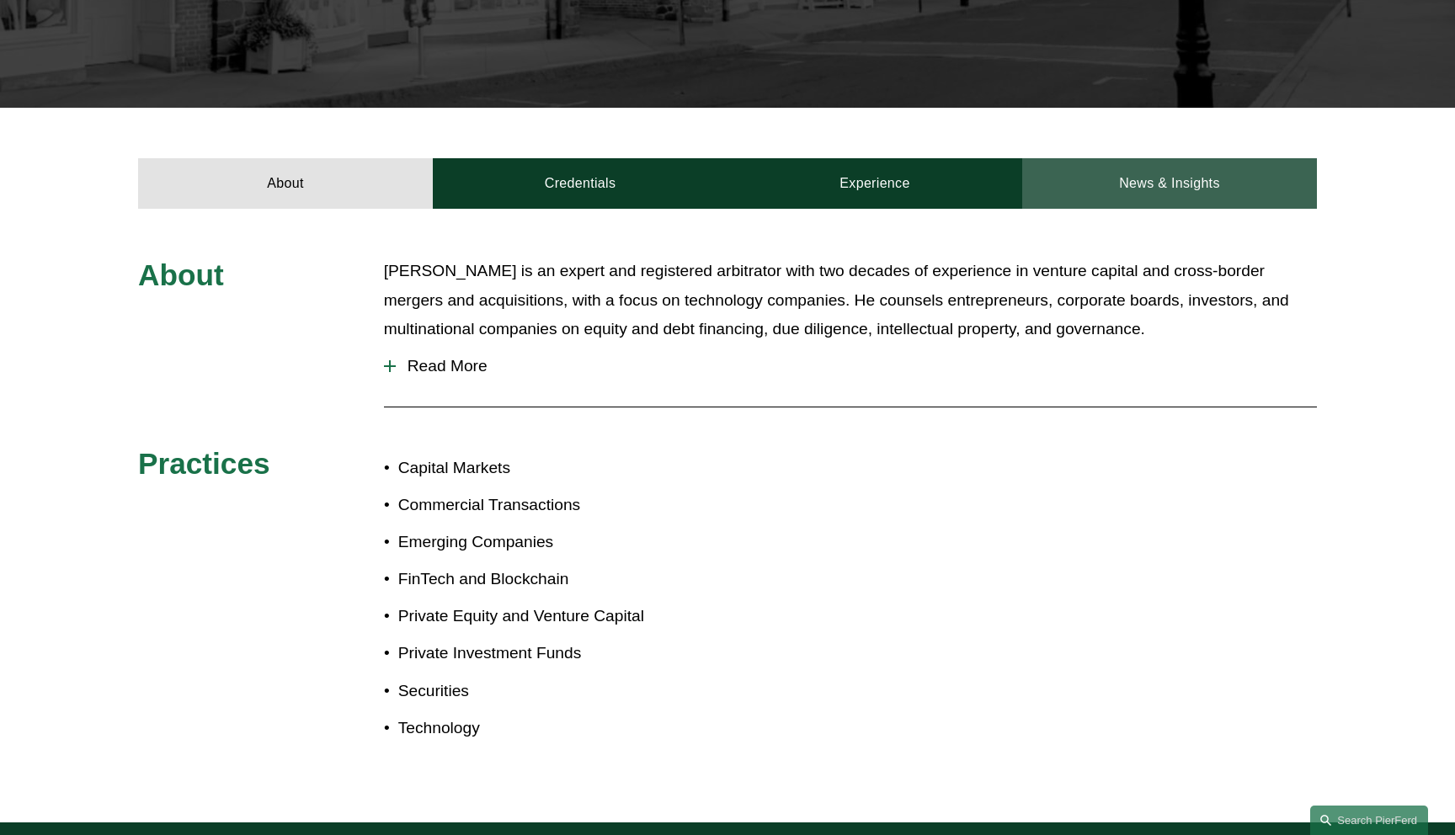
click at [1114, 178] on link "News & Insights" at bounding box center [1169, 183] width 295 height 51
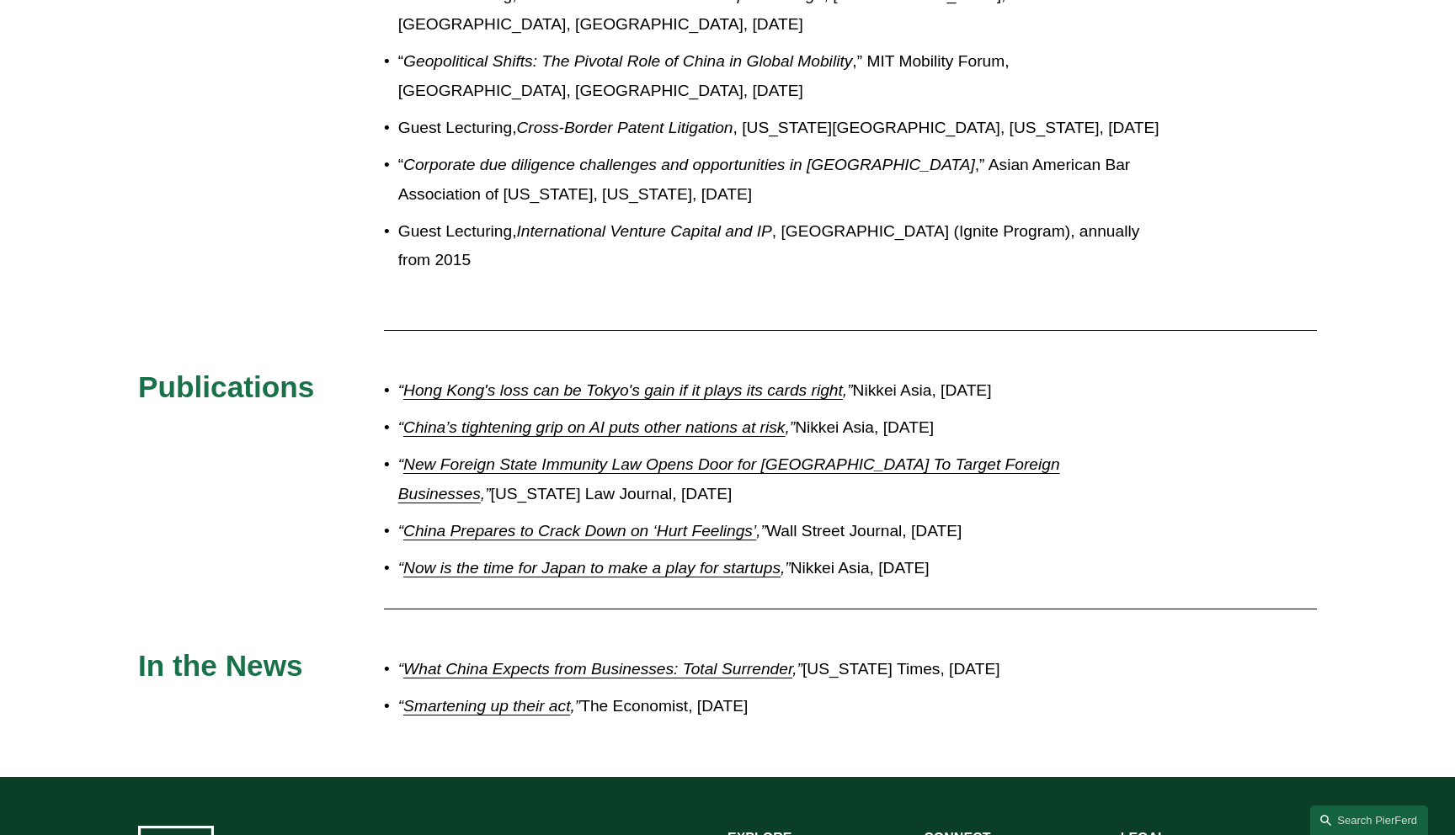
scroll to position [1315, 0]
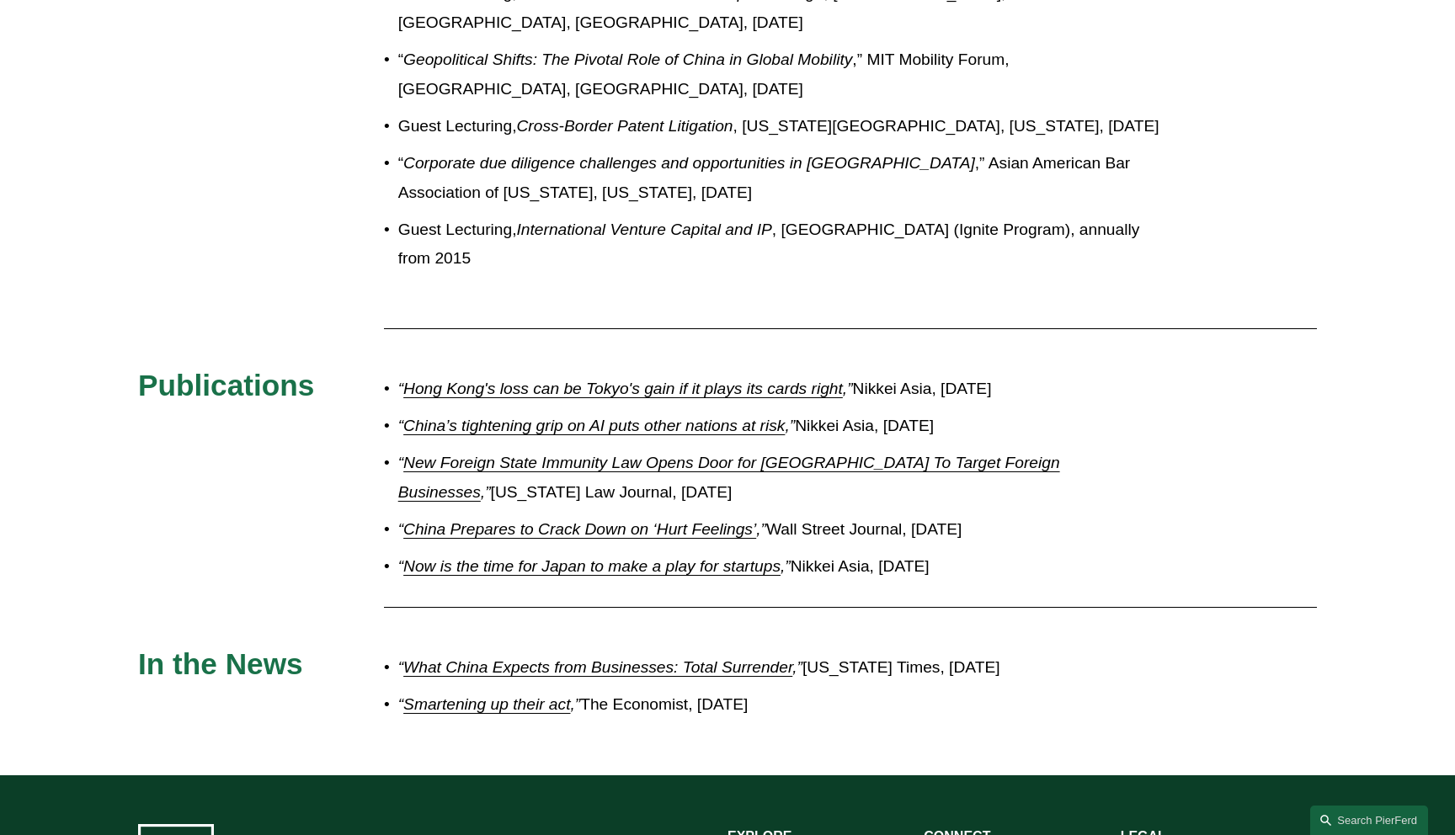
click at [697, 383] on em "Hong Kong's loss can be Tokyo's gain if it plays its cards right" at bounding box center [622, 389] width 439 height 18
click at [622, 426] on em "China’s tightening grip on AI puts other nations at risk" at bounding box center [593, 426] width 381 height 18
click at [590, 464] on em "New Foreign State Immunity Law Opens Door for [GEOGRAPHIC_DATA] To Target Forei…" at bounding box center [729, 477] width 662 height 47
click at [591, 535] on em "China Prepares to Crack Down on ‘Hurt Feelings’" at bounding box center [579, 529] width 353 height 18
click at [604, 566] on em "Now is the time for Japan to make a play for startups" at bounding box center [591, 566] width 377 height 18
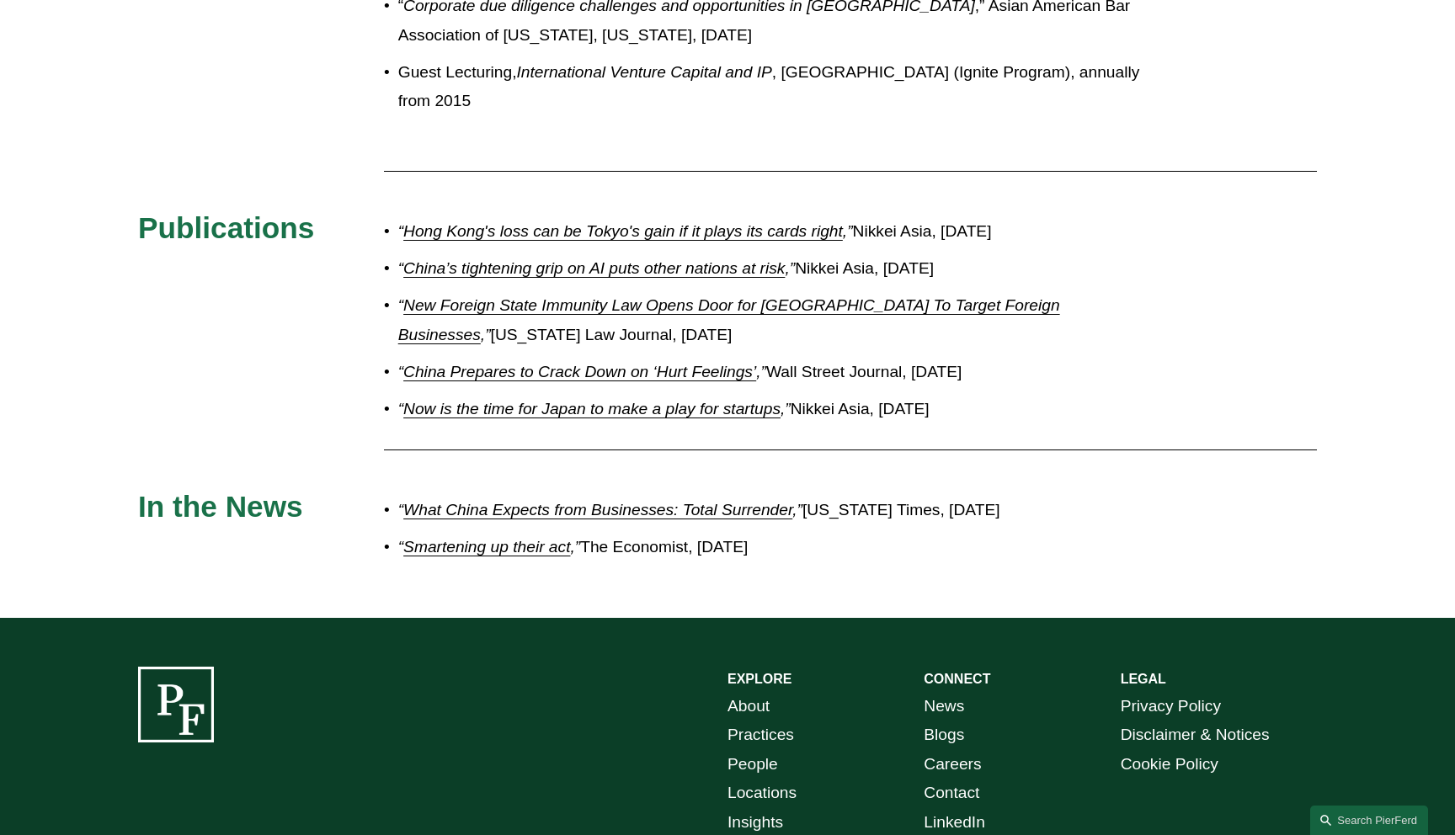
scroll to position [1509, 0]
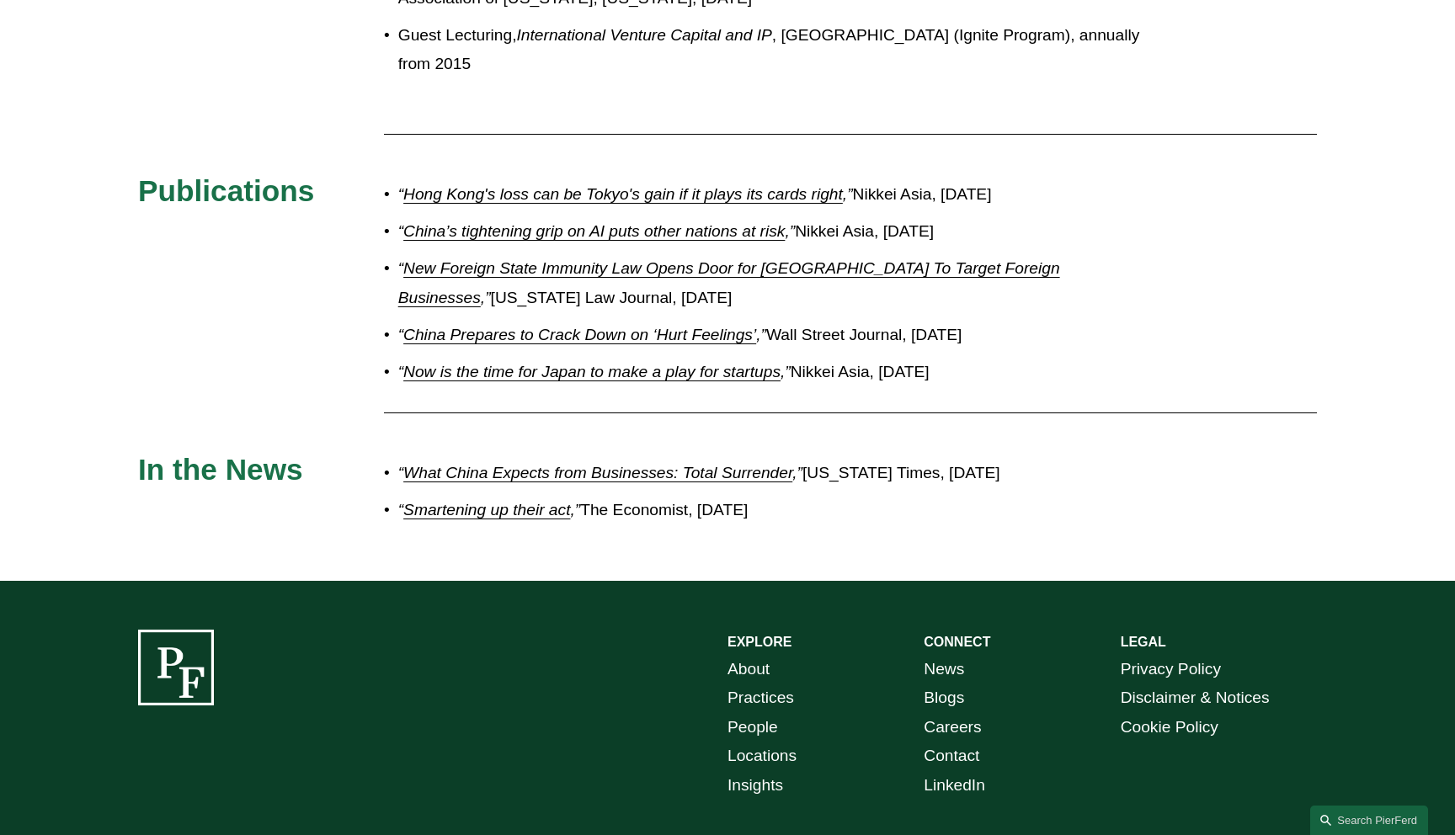
click at [545, 470] on em "What China Expects from Businesses: Total Surrender" at bounding box center [597, 473] width 389 height 18
click at [517, 507] on em "Smartening up their act" at bounding box center [486, 510] width 167 height 18
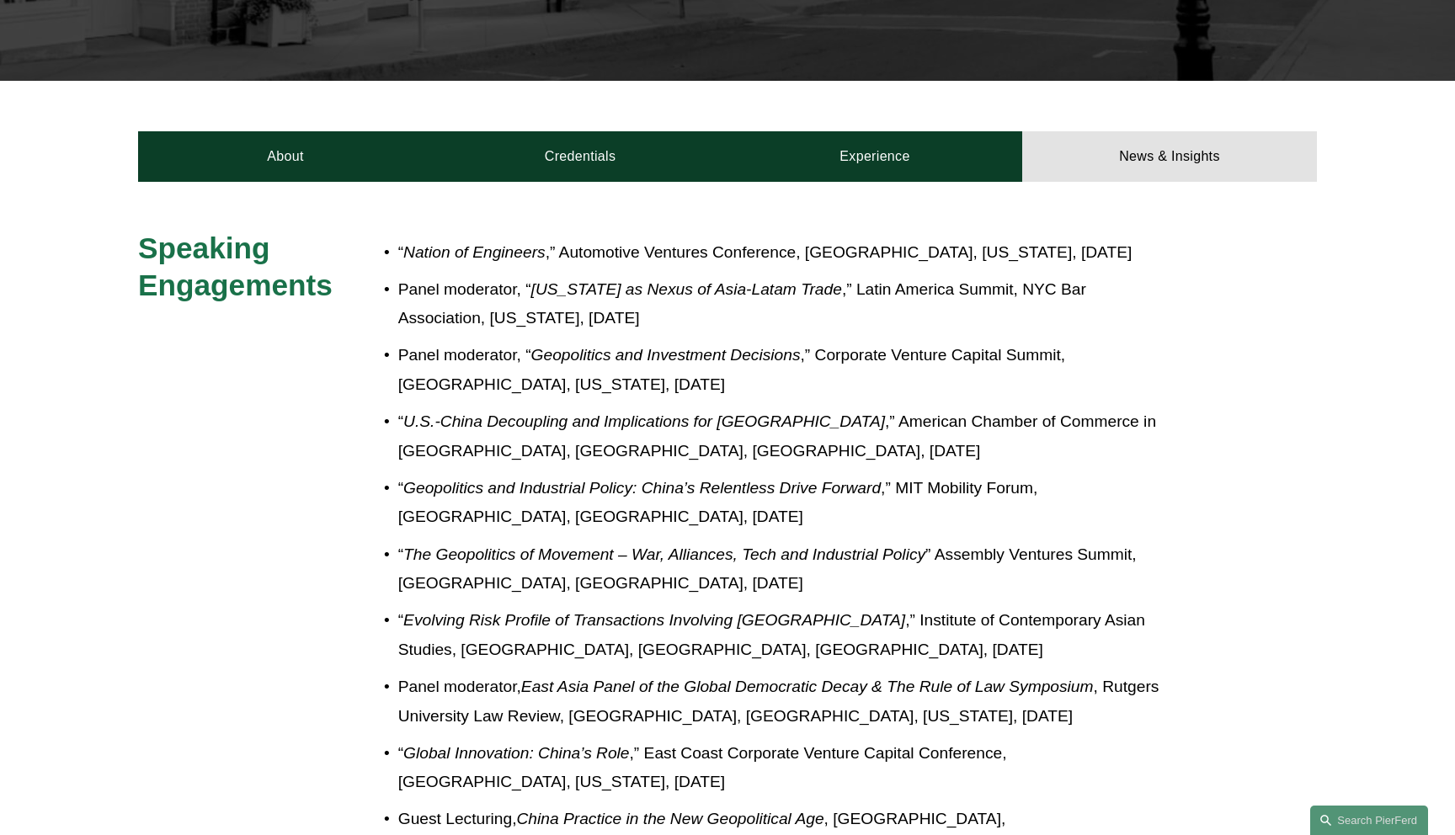
scroll to position [417, 0]
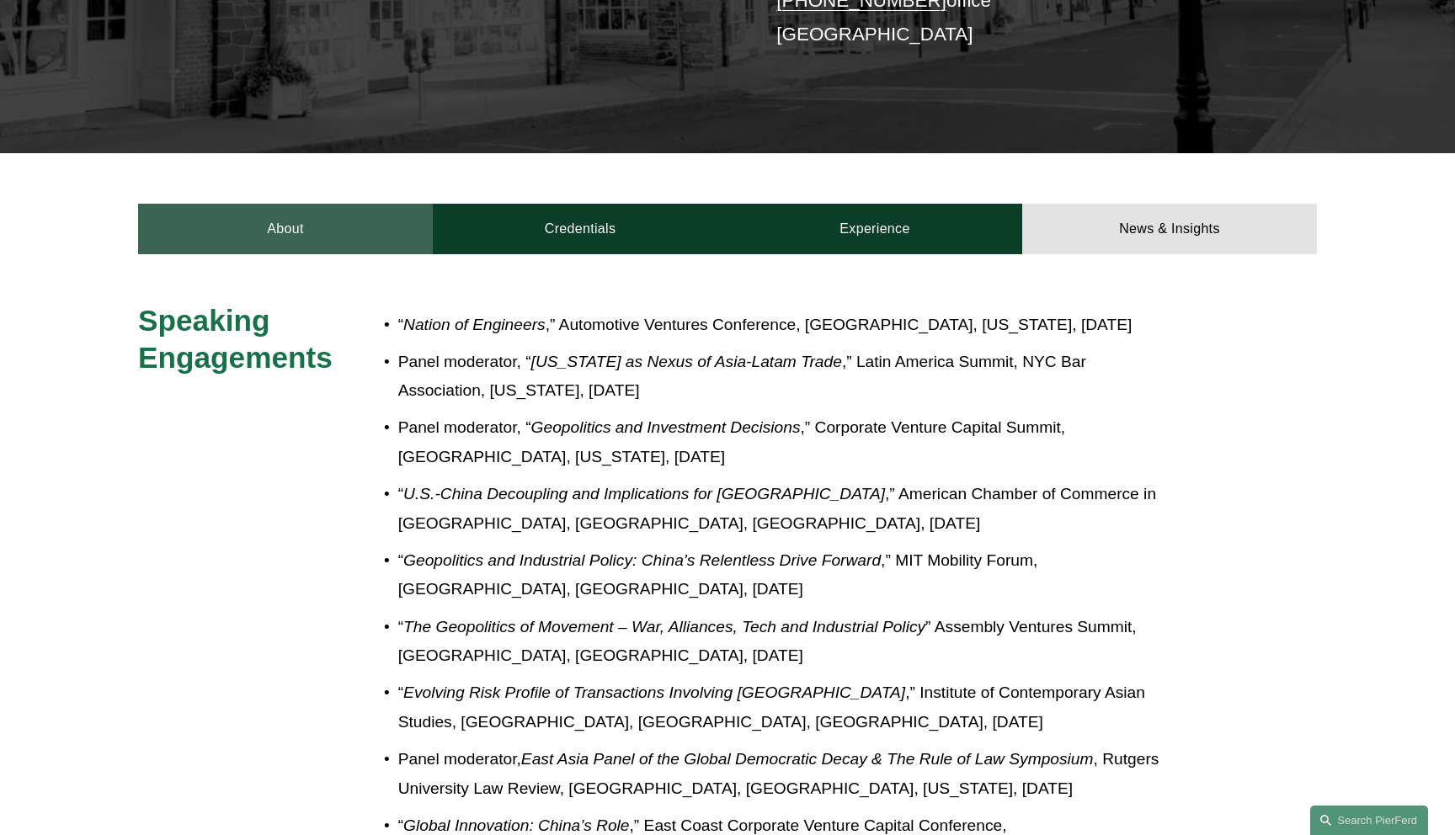
click at [267, 225] on link "About" at bounding box center [285, 229] width 295 height 51
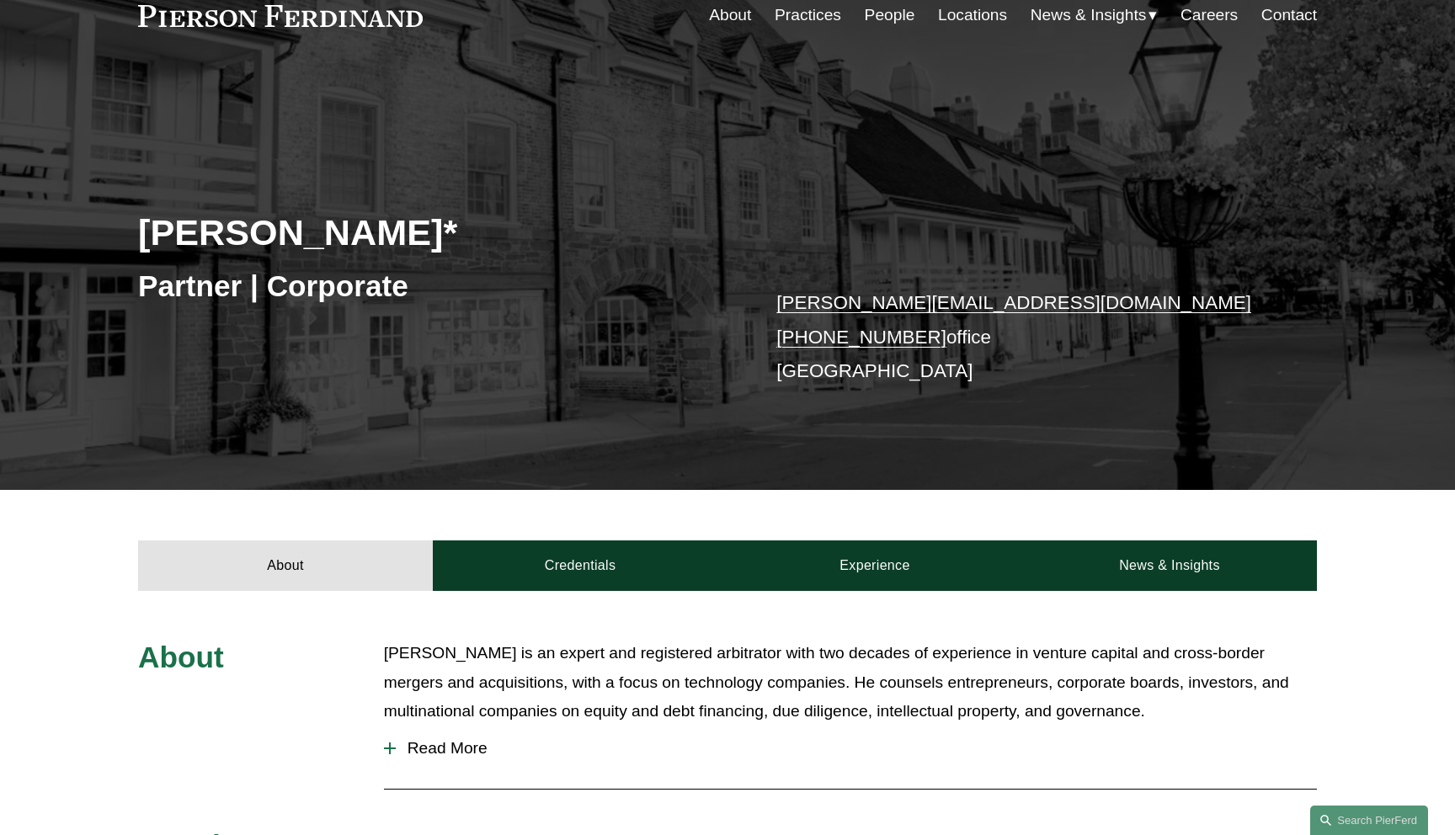
scroll to position [0, 0]
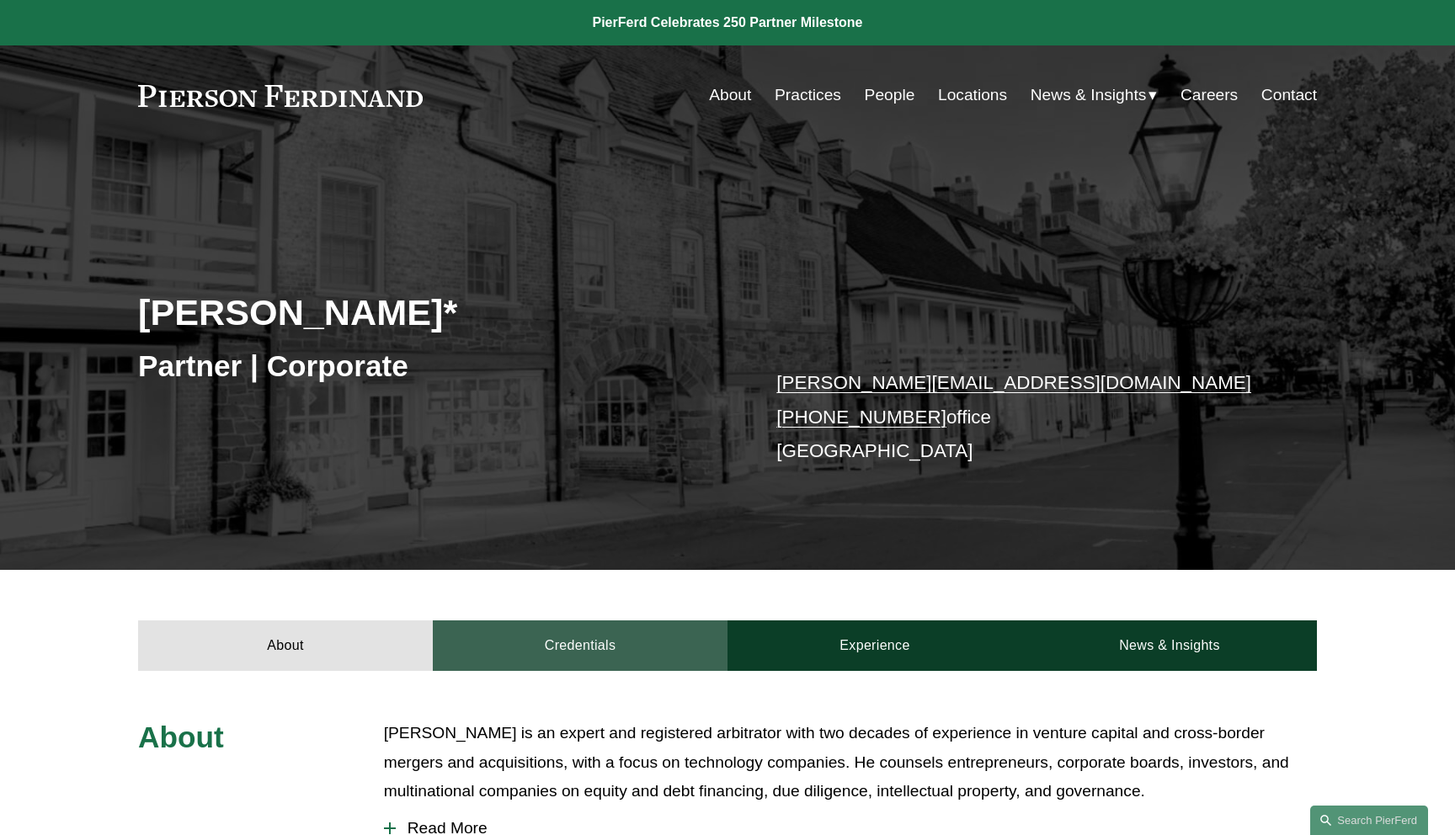
click at [630, 641] on link "Credentials" at bounding box center [580, 645] width 295 height 51
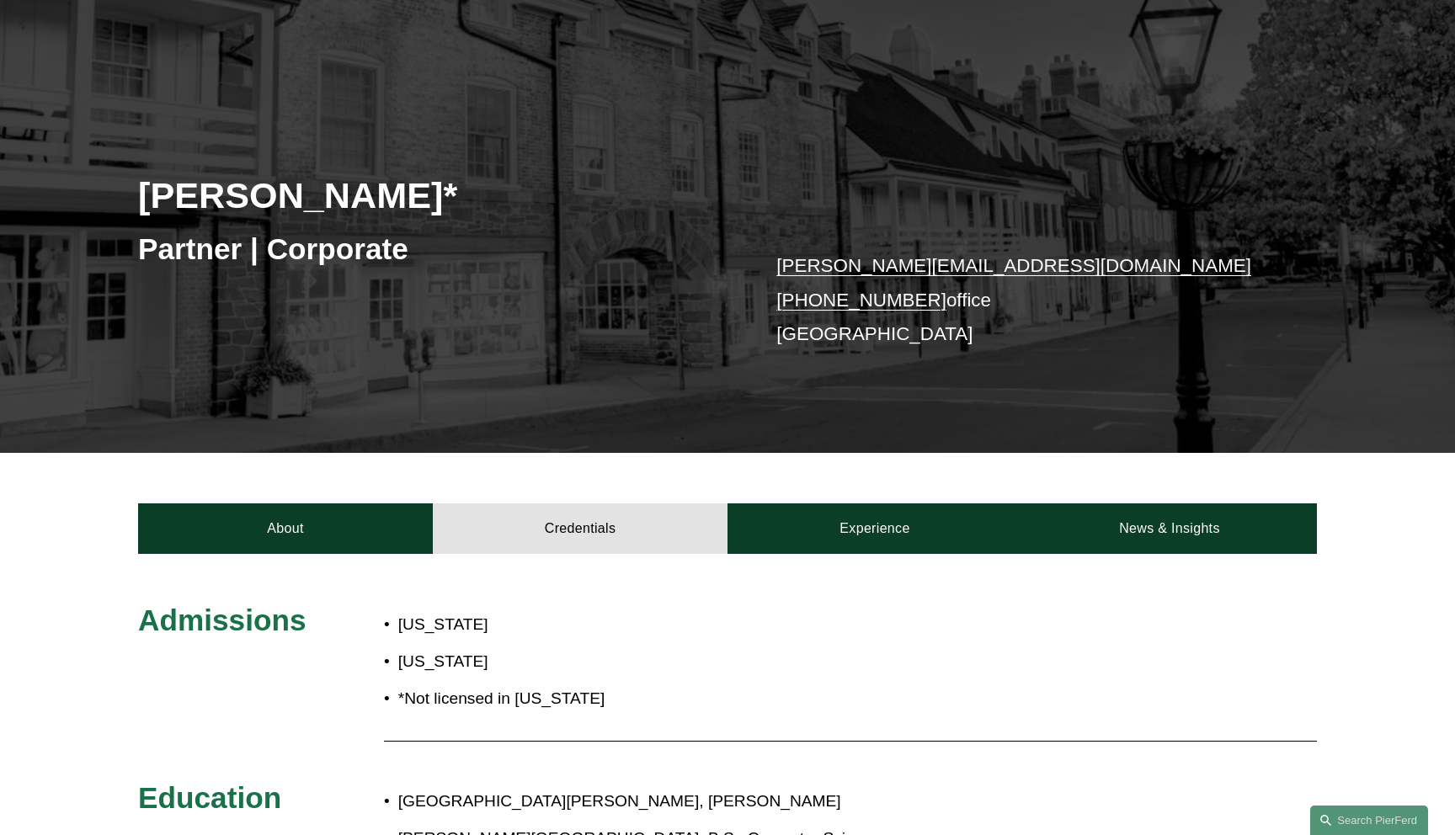
scroll to position [134, 0]
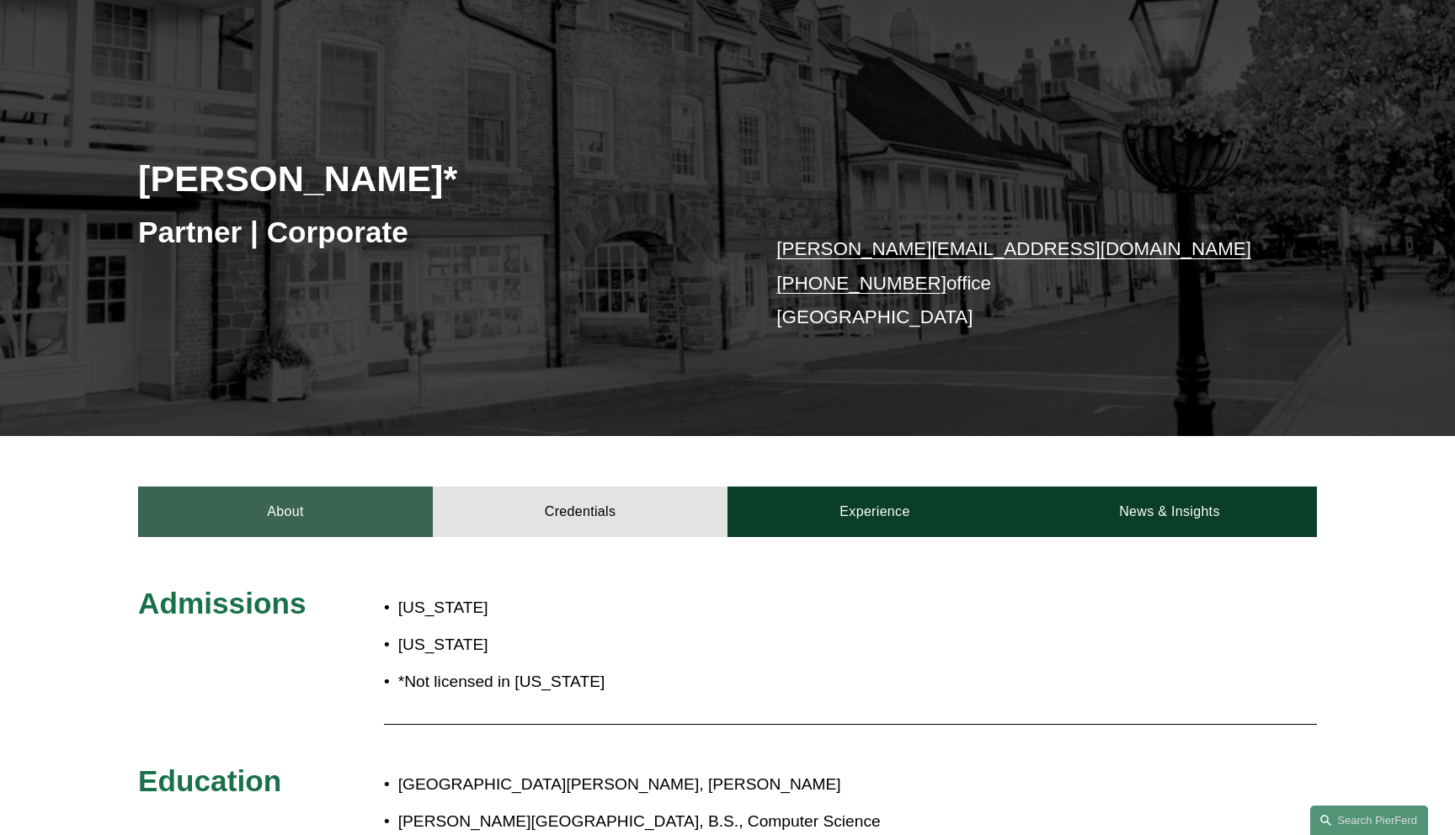
click at [360, 513] on link "About" at bounding box center [285, 512] width 295 height 51
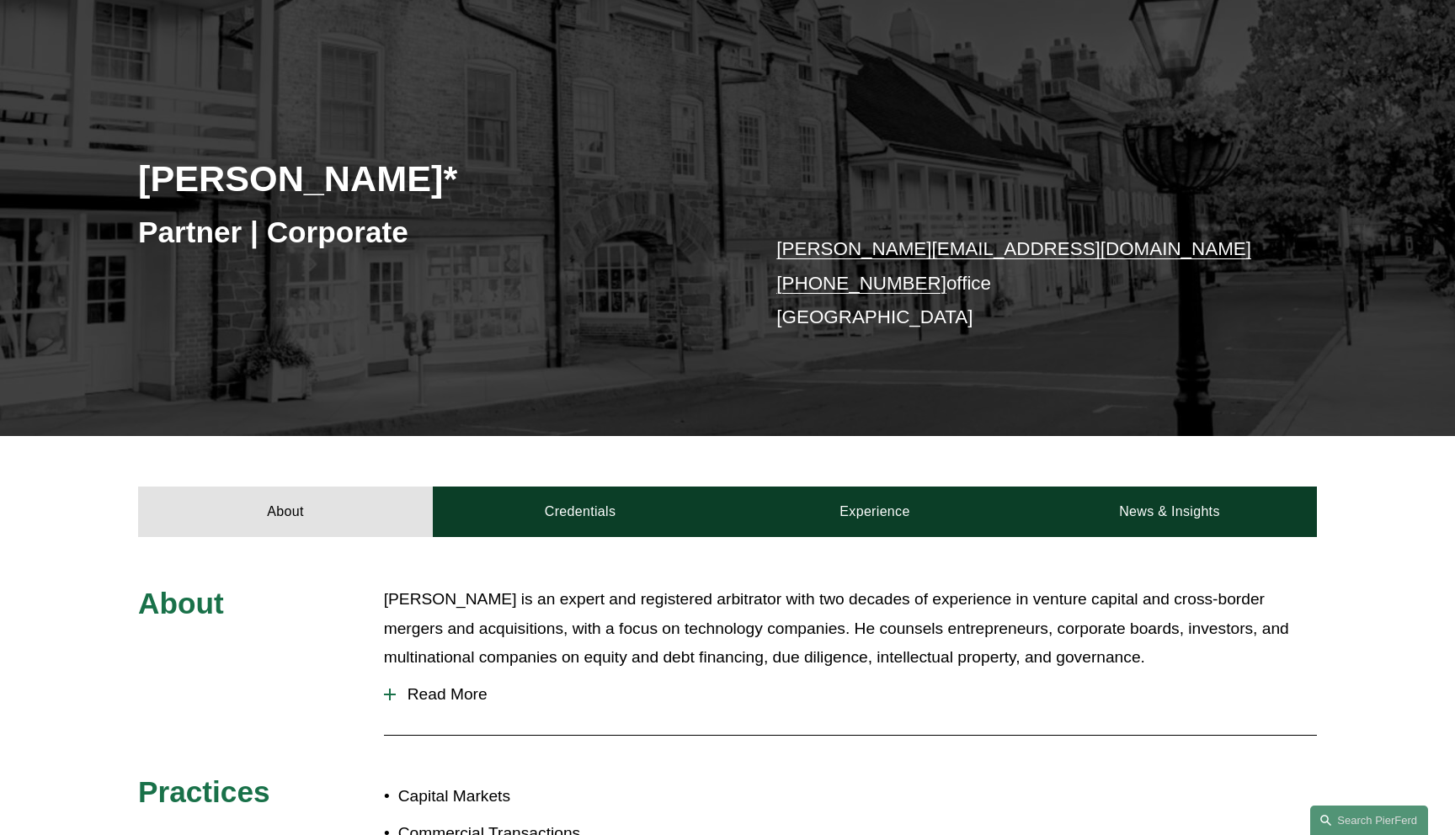
scroll to position [0, 0]
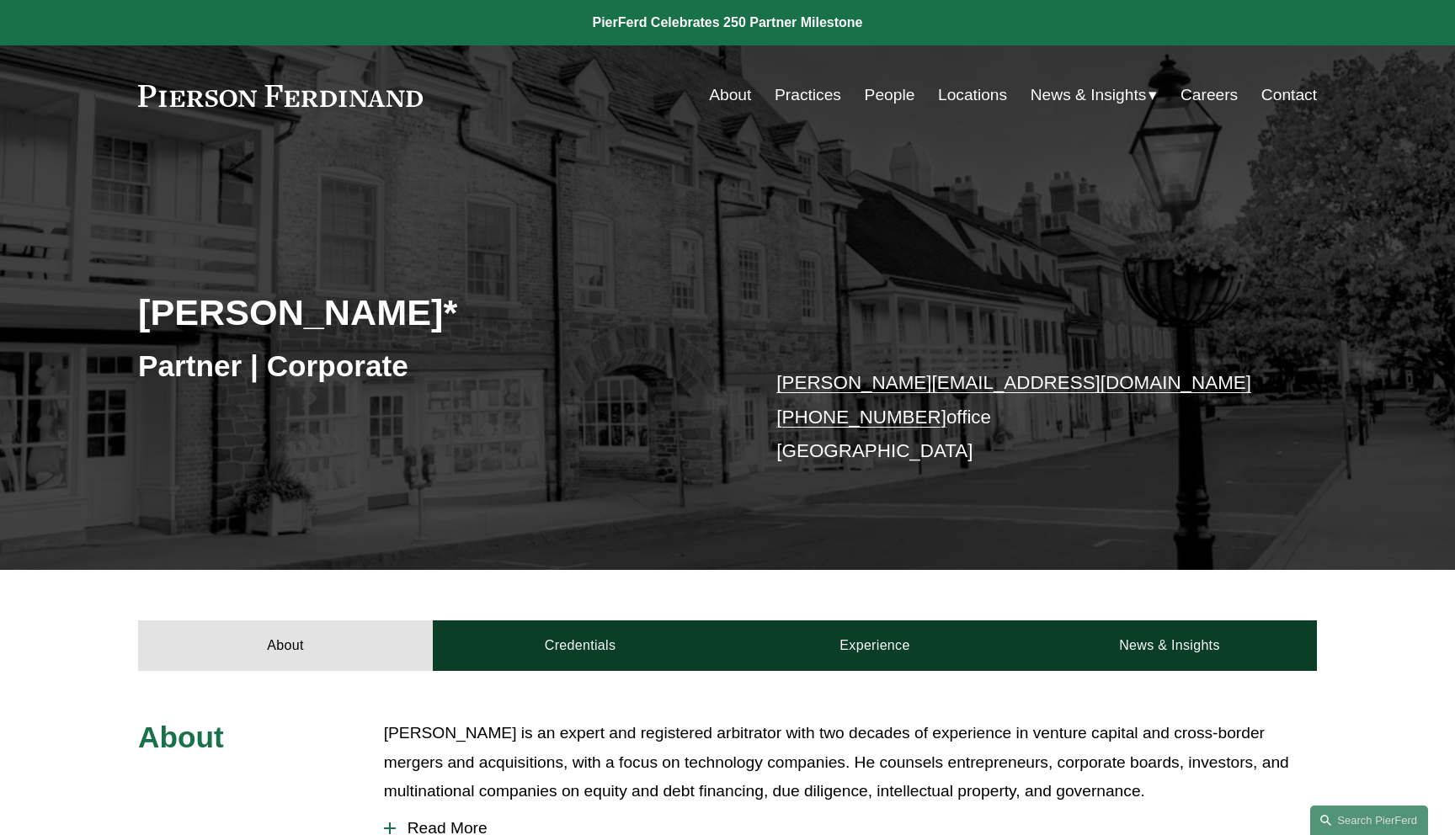
click at [585, 269] on div "[PERSON_NAME]* Partner | Corporate [PERSON_NAME][EMAIL_ADDRESS][DOMAIN_NAME] [P…" at bounding box center [727, 379] width 1455 height 380
